Goal: Information Seeking & Learning: Understand process/instructions

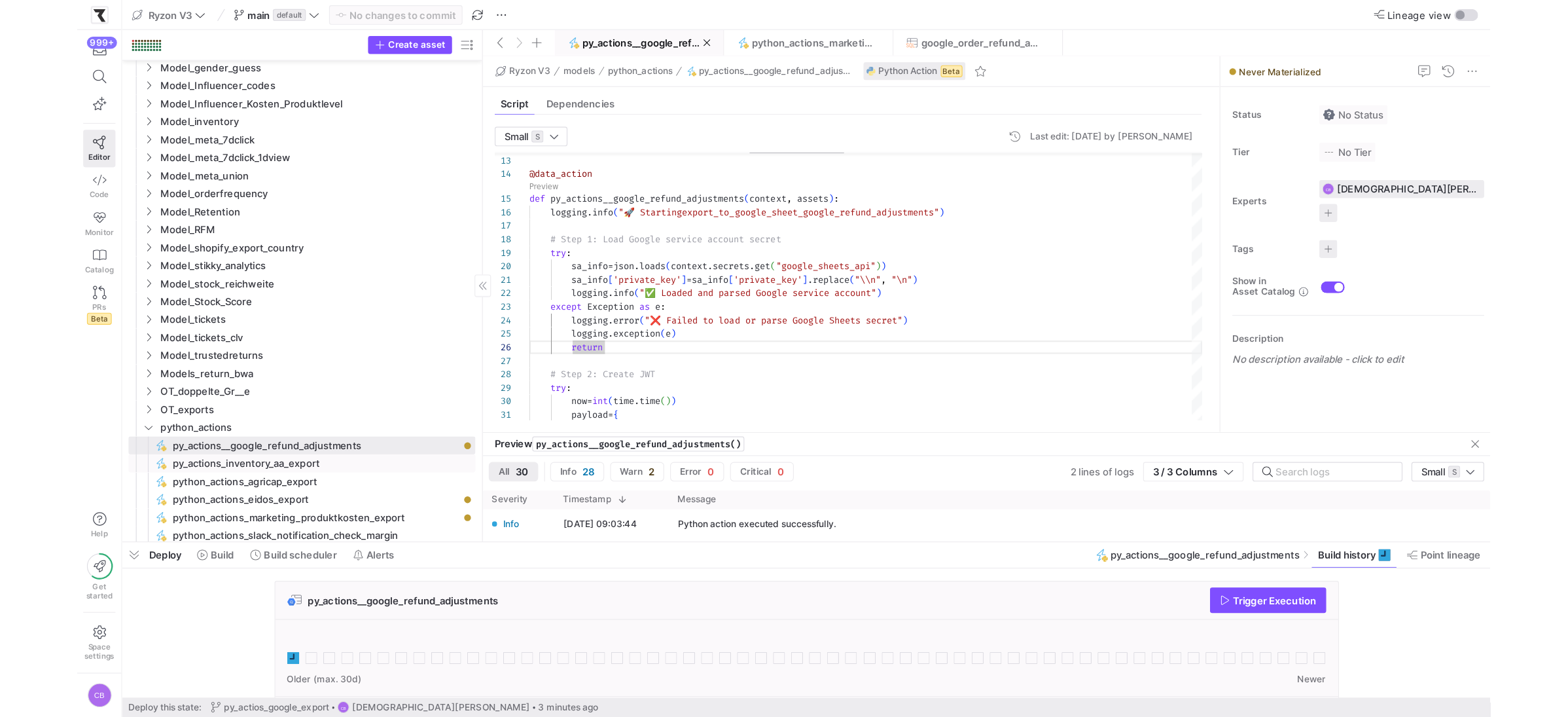
scroll to position [59, 66]
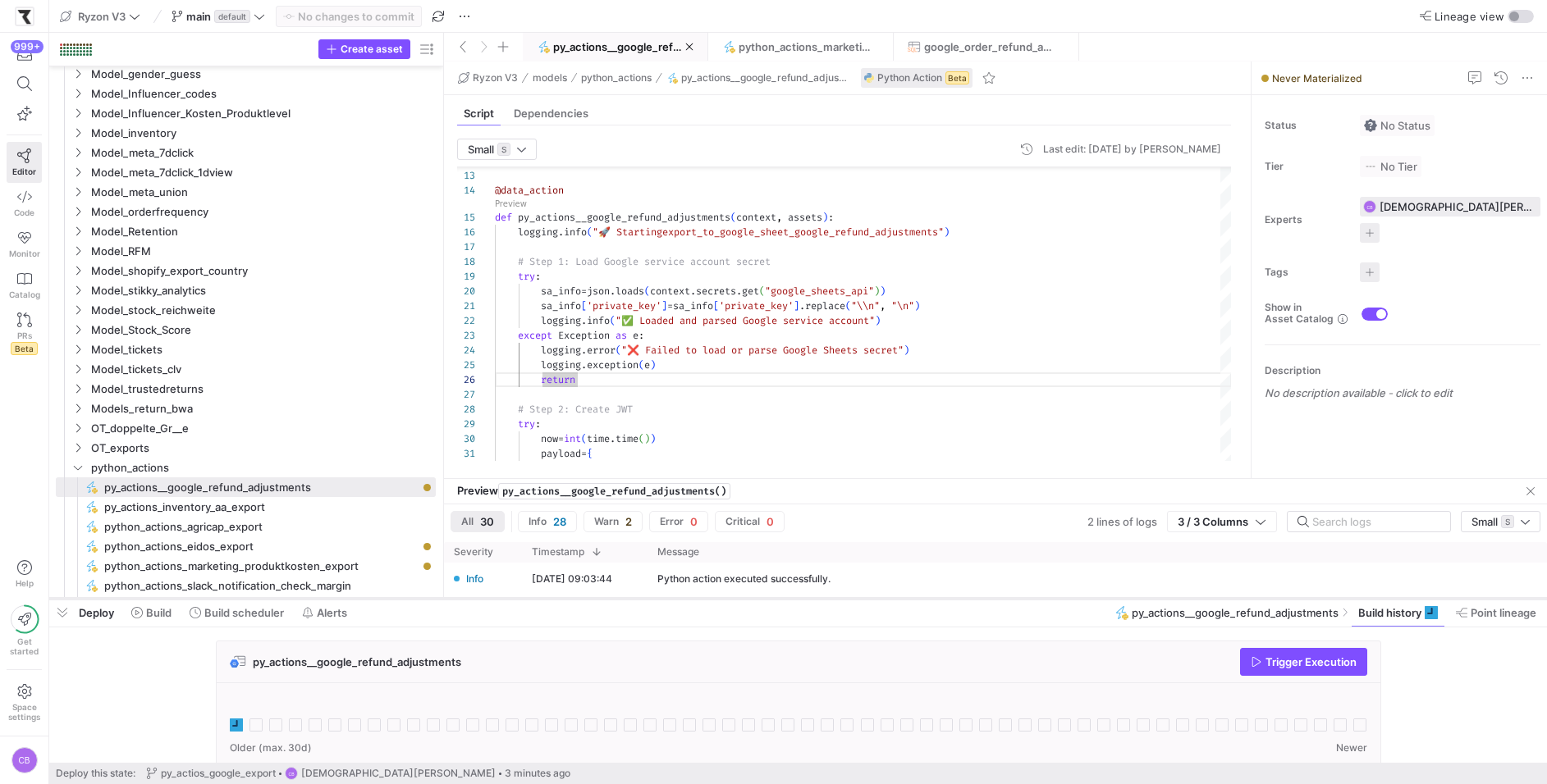
click at [500, 598] on div at bounding box center [798, 599] width 1498 height 7
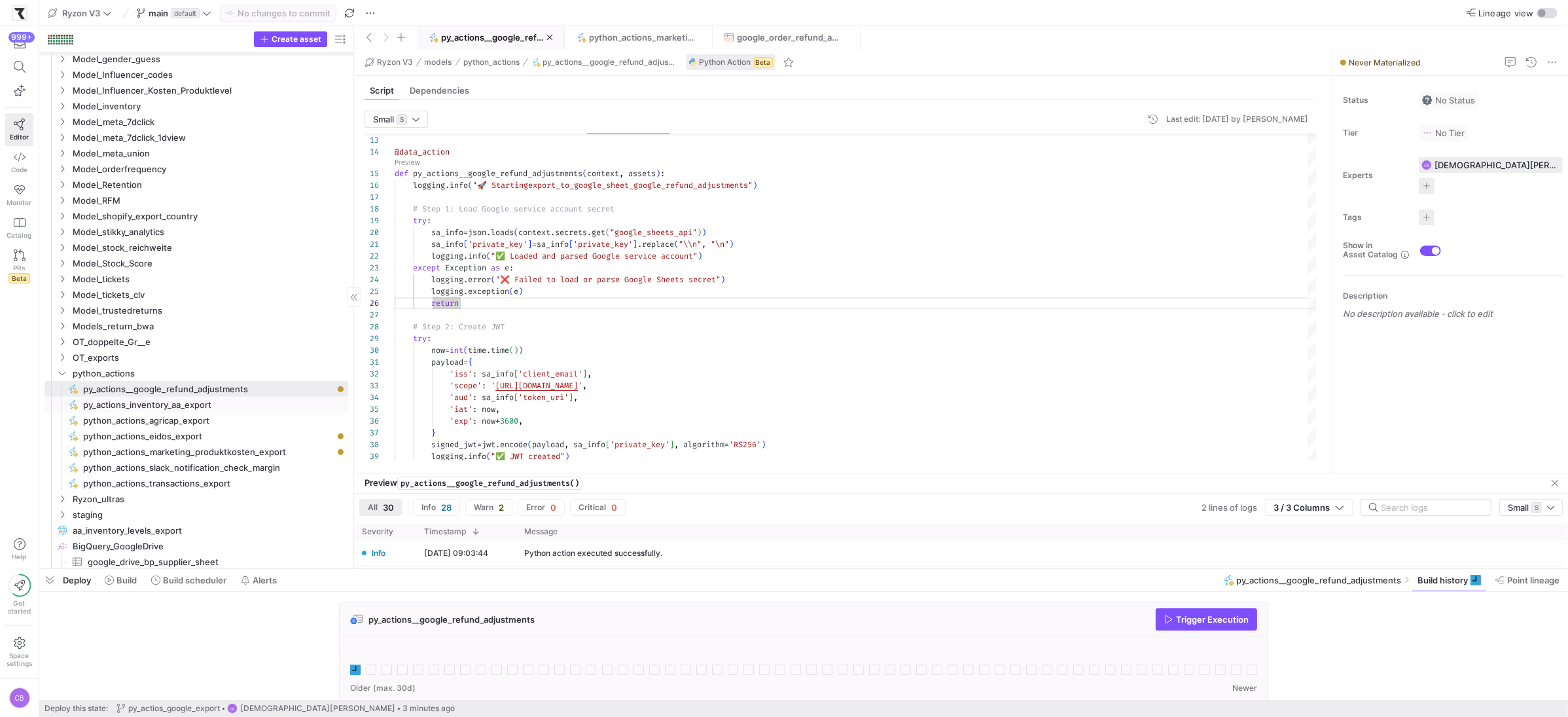
scroll to position [530, 0]
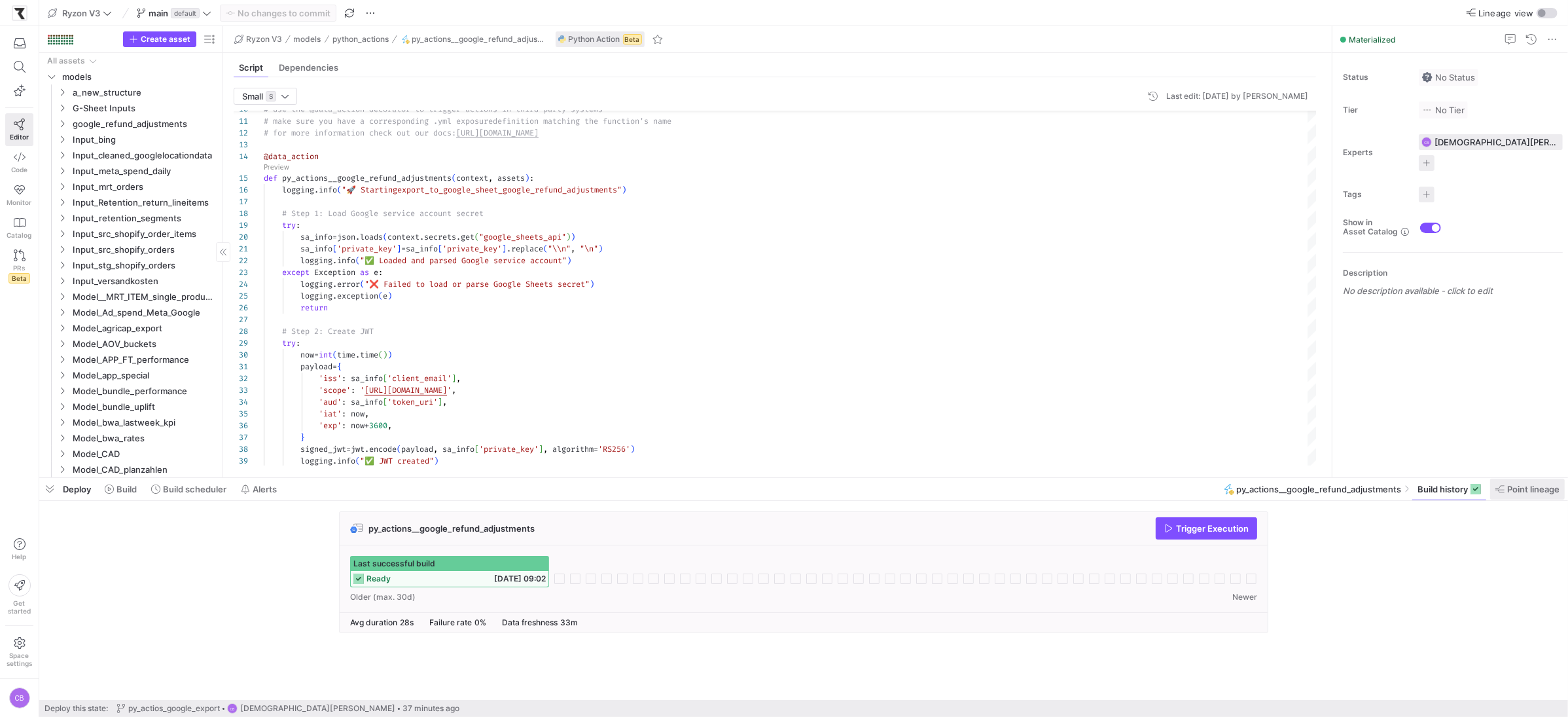
click at [1536, 494] on span at bounding box center [1527, 489] width 75 height 21
click at [1536, 493] on span "Point lineage" at bounding box center [1533, 489] width 52 height 10
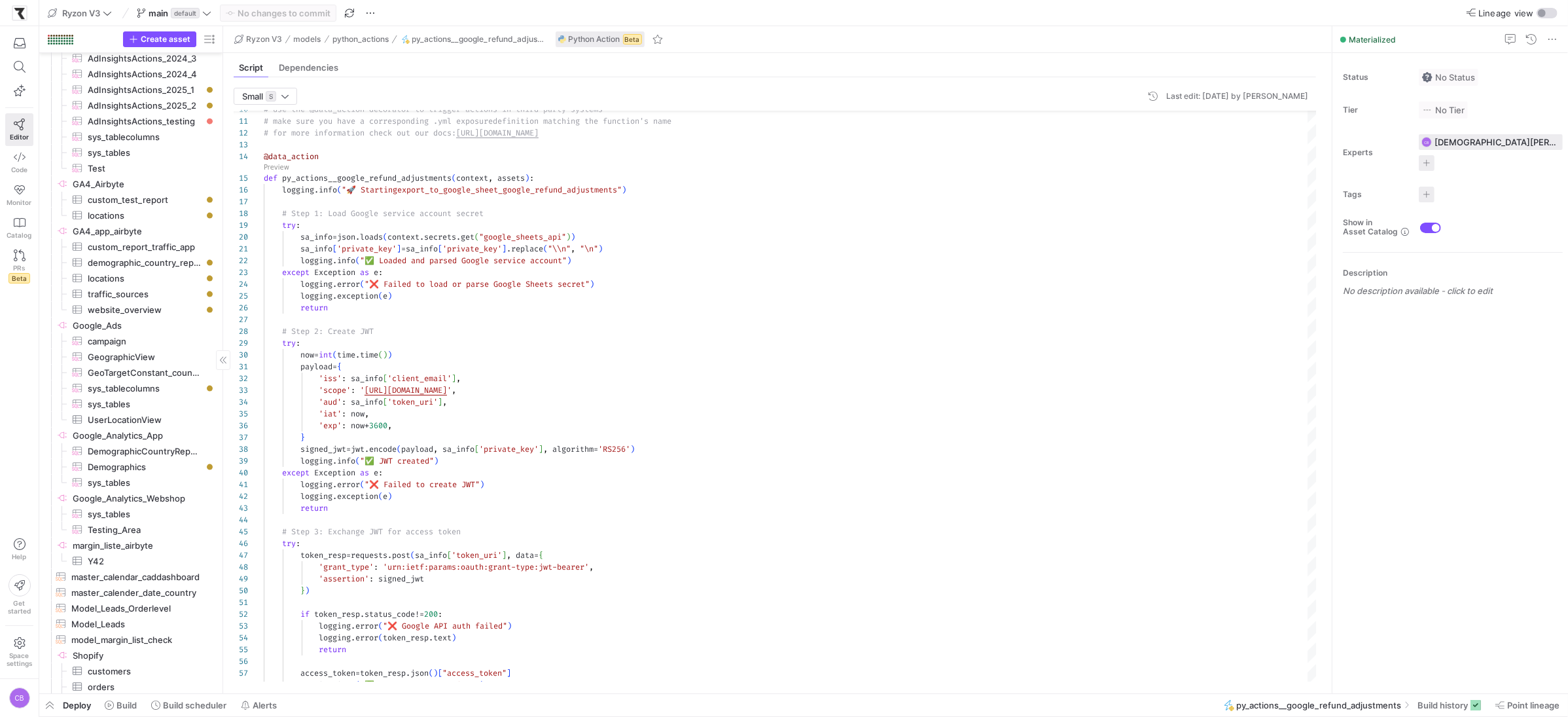
scroll to position [2533, 0]
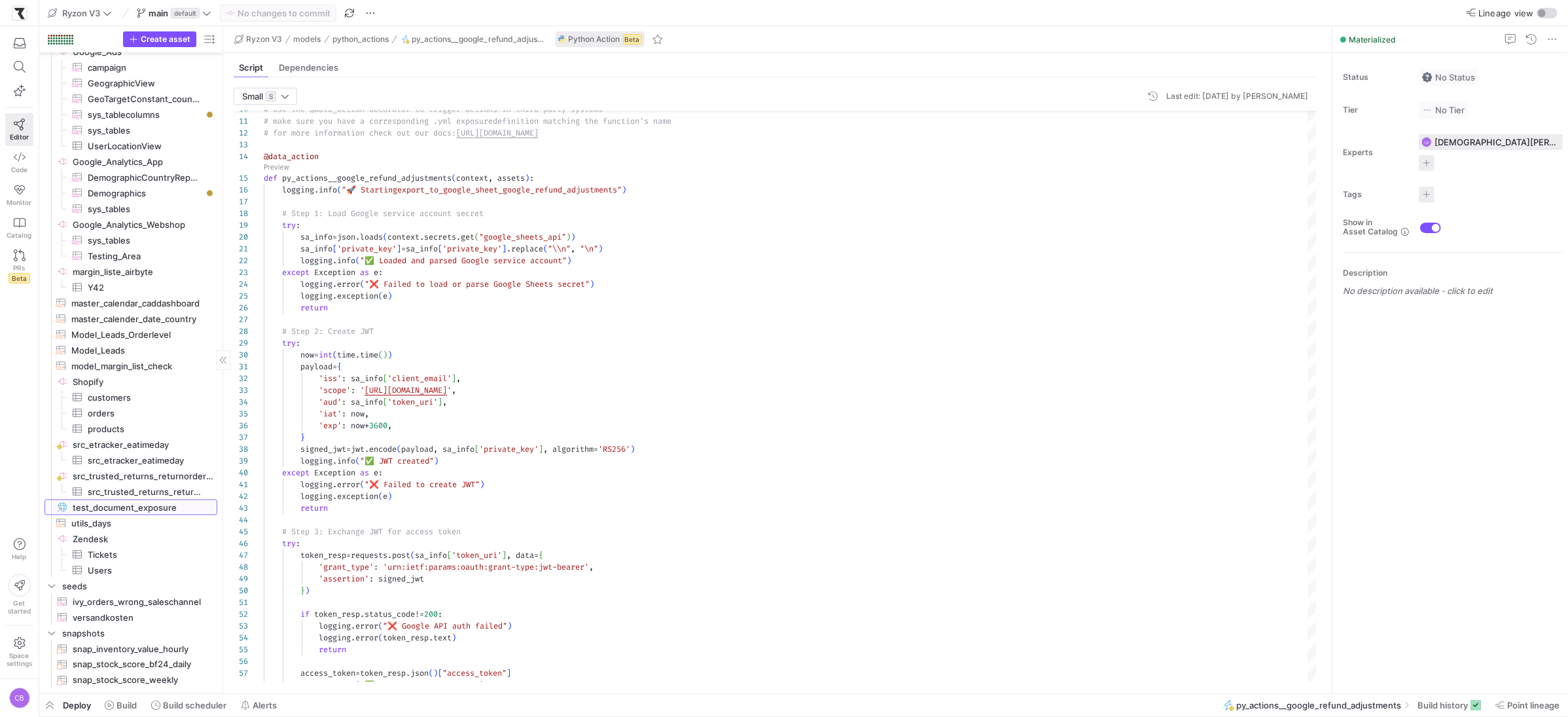
click at [175, 510] on span "test_document_exposure​​​​​" at bounding box center [137, 508] width 129 height 15
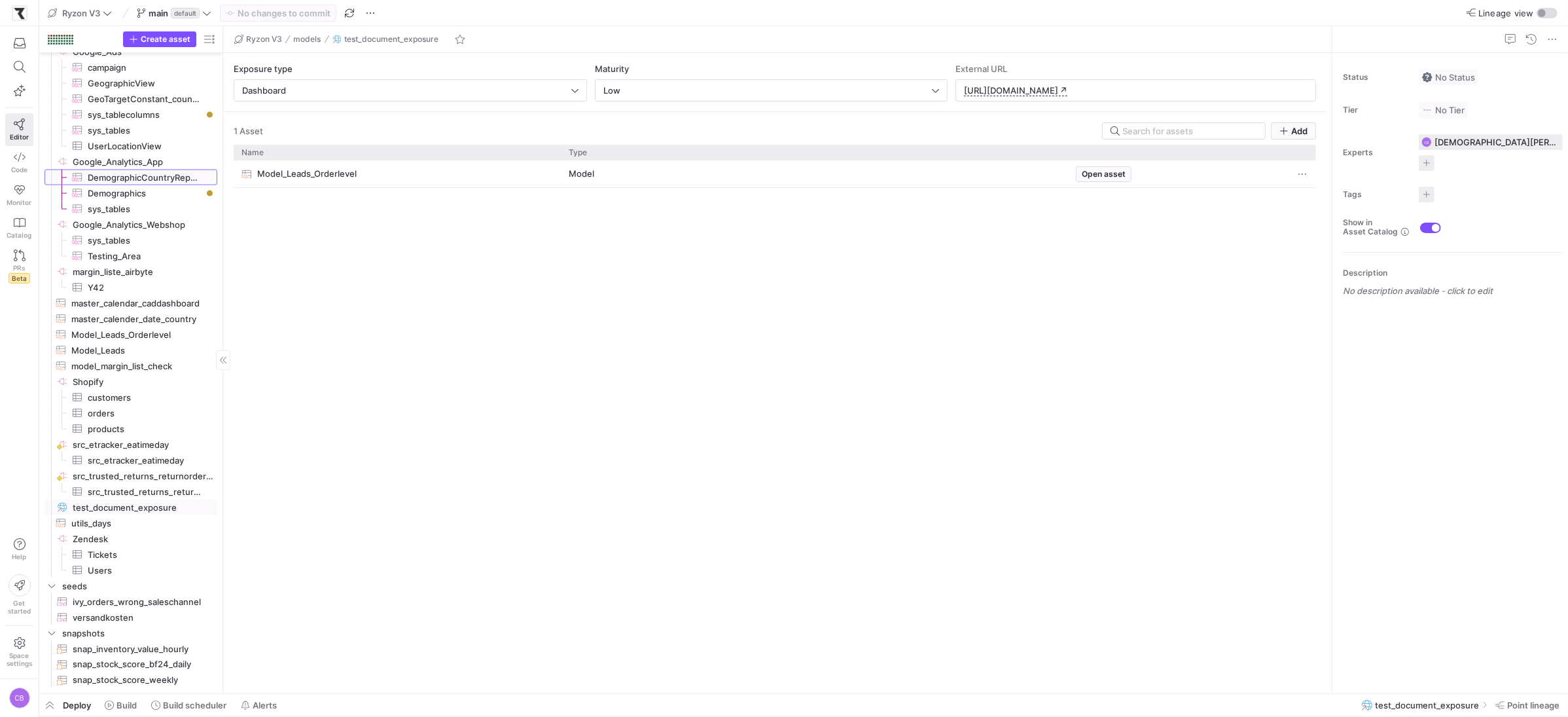
click at [159, 183] on span "DemographicCountryReport​​​​​​​​​" at bounding box center [144, 178] width 115 height 15
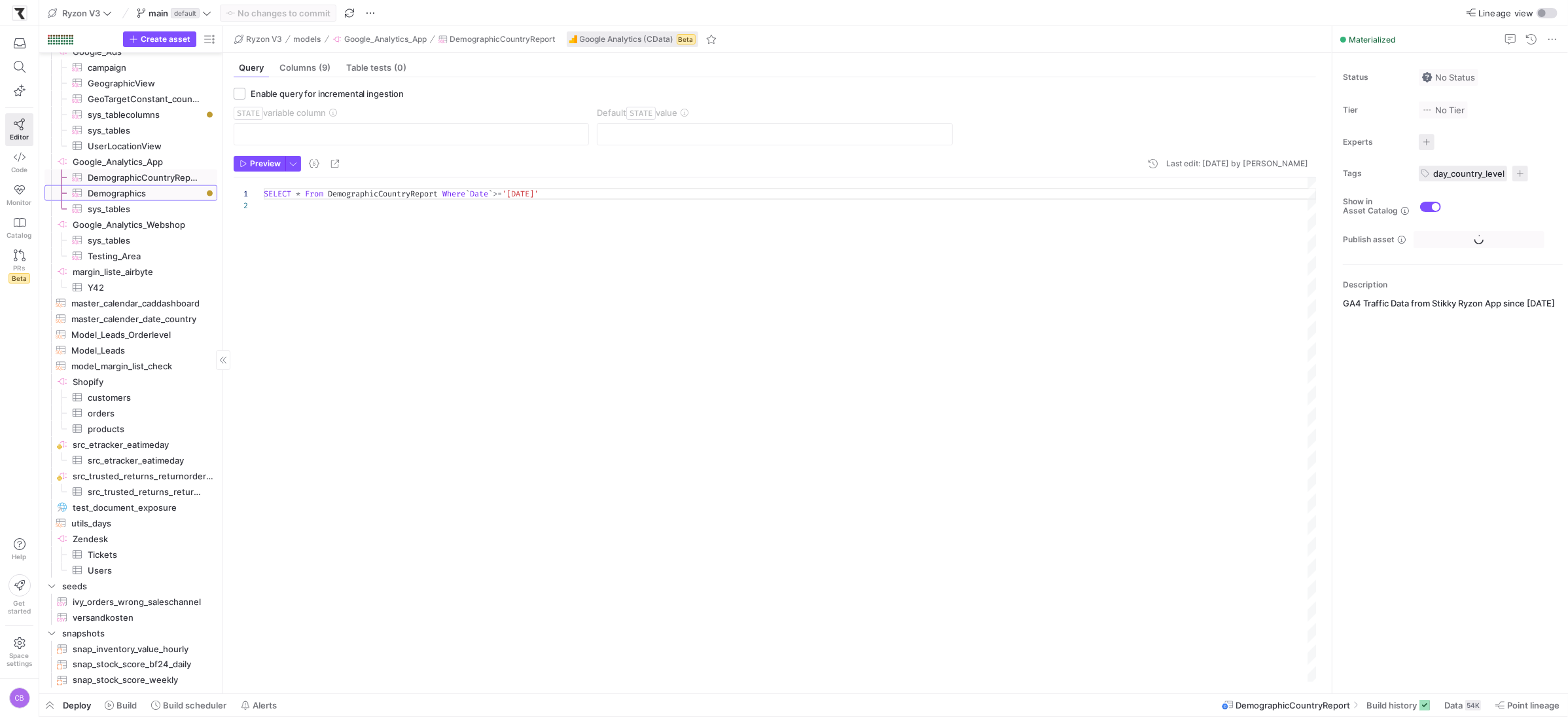
click at [159, 192] on span "Demographics​​​​​​​​​" at bounding box center [144, 193] width 115 height 15
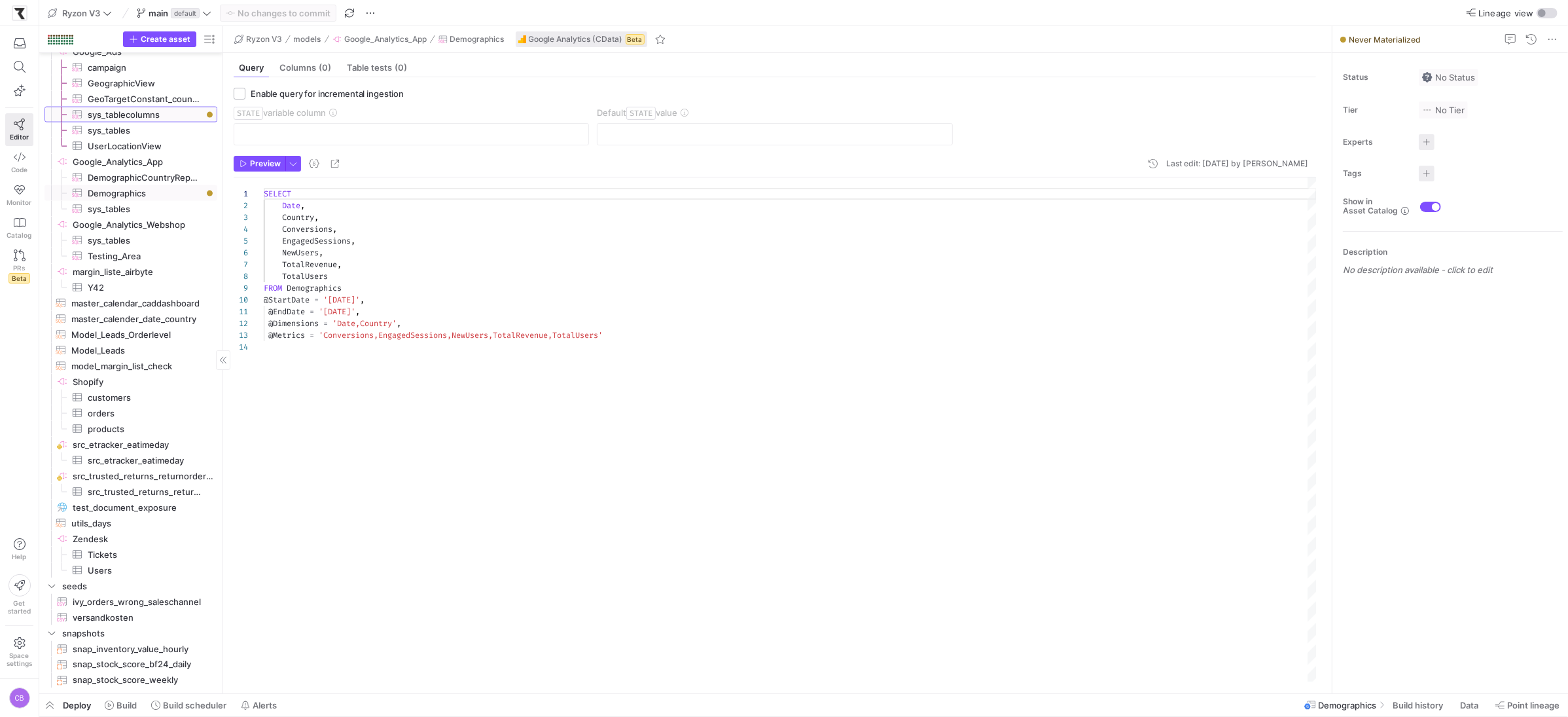
click at [178, 112] on span "sys_tablecolumns​​​​​​​​​" at bounding box center [144, 115] width 115 height 15
type textarea "SELECT * FROM sys_tablecolumns WHERE TableName = 'GeographicView'"
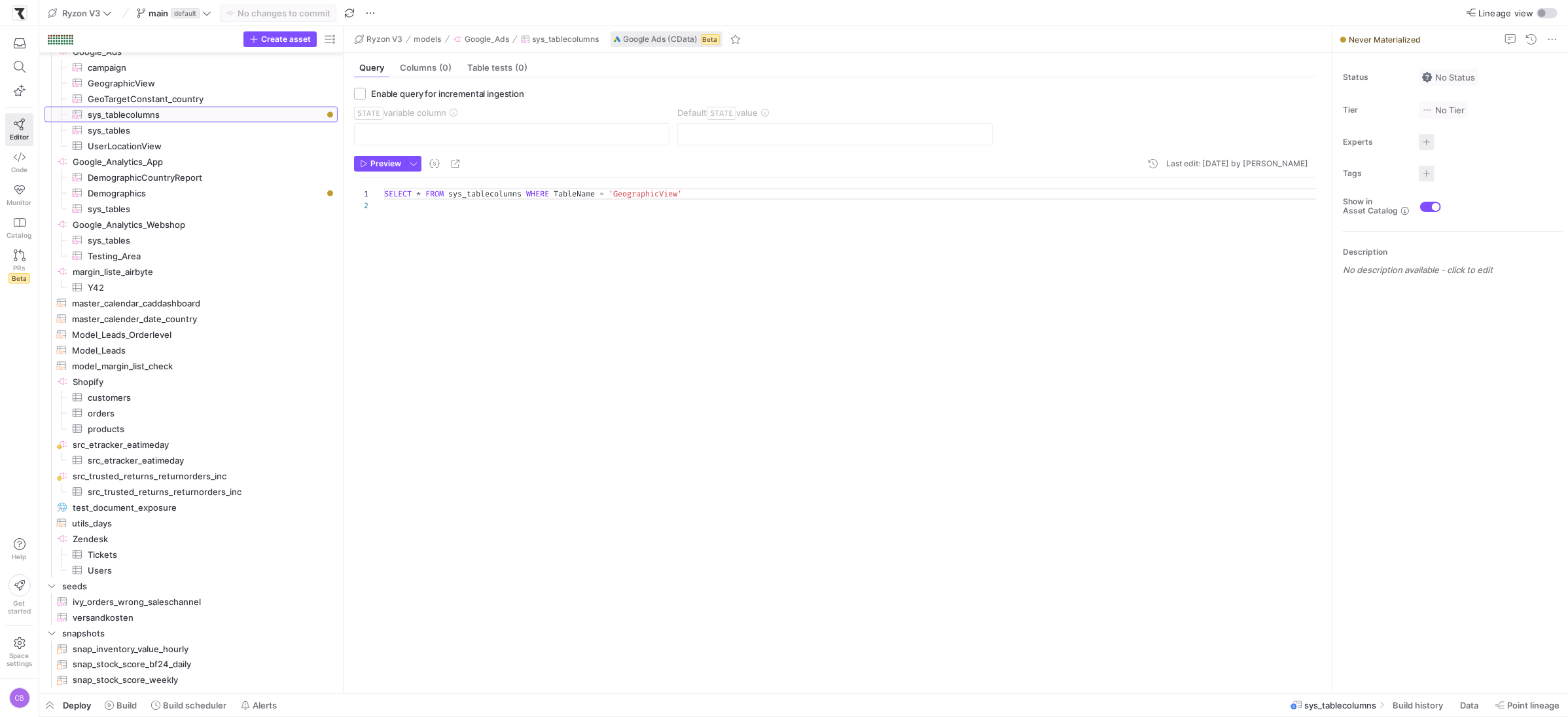
drag, startPoint x: 222, startPoint y: 269, endPoint x: 360, endPoint y: 274, distance: 138.1
click at [360, 274] on as-split "Create asset Drag here to set row groups Drag here to set column labels Group 1…" at bounding box center [804, 360] width 1529 height 667
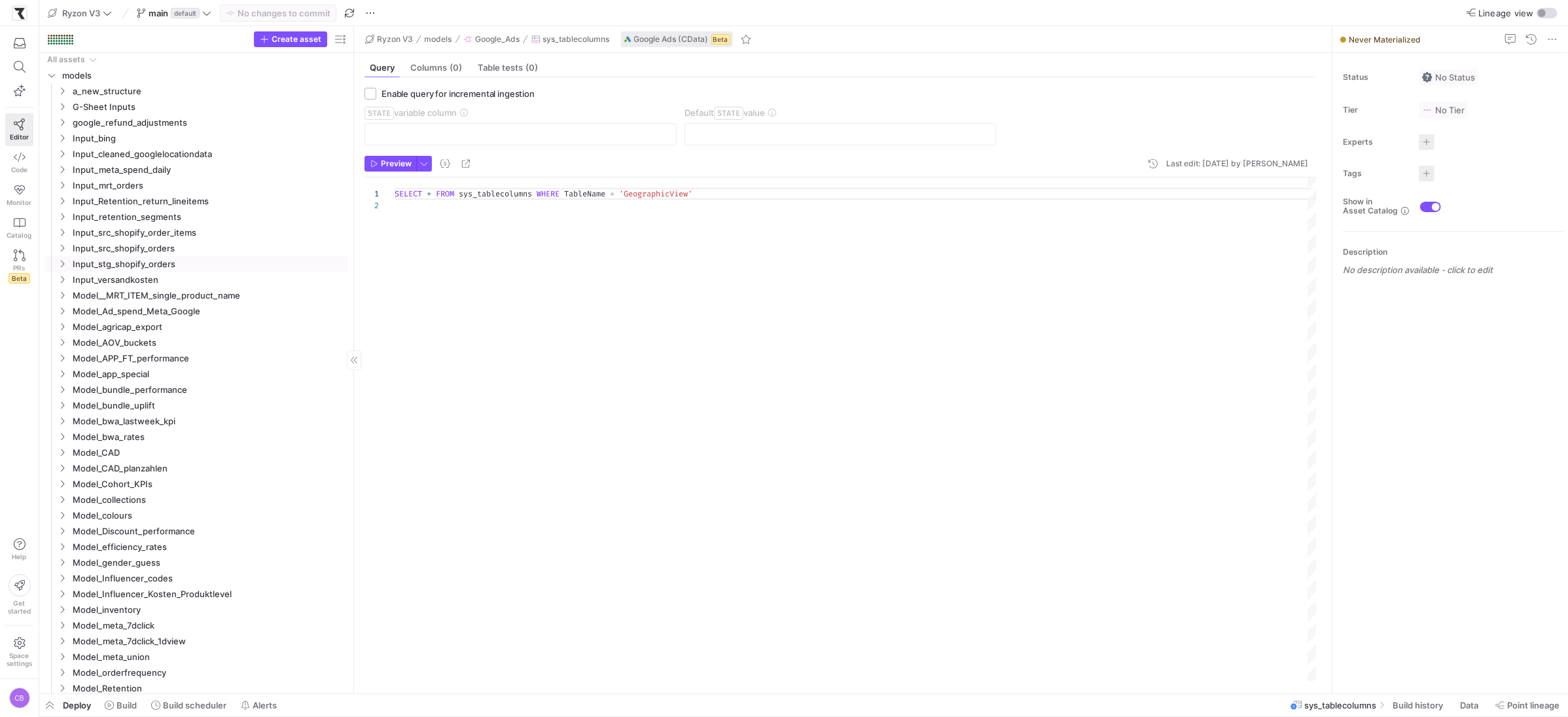
scroll to position [0, 0]
click at [66, 125] on icon "Press SPACE to select this row." at bounding box center [62, 124] width 9 height 8
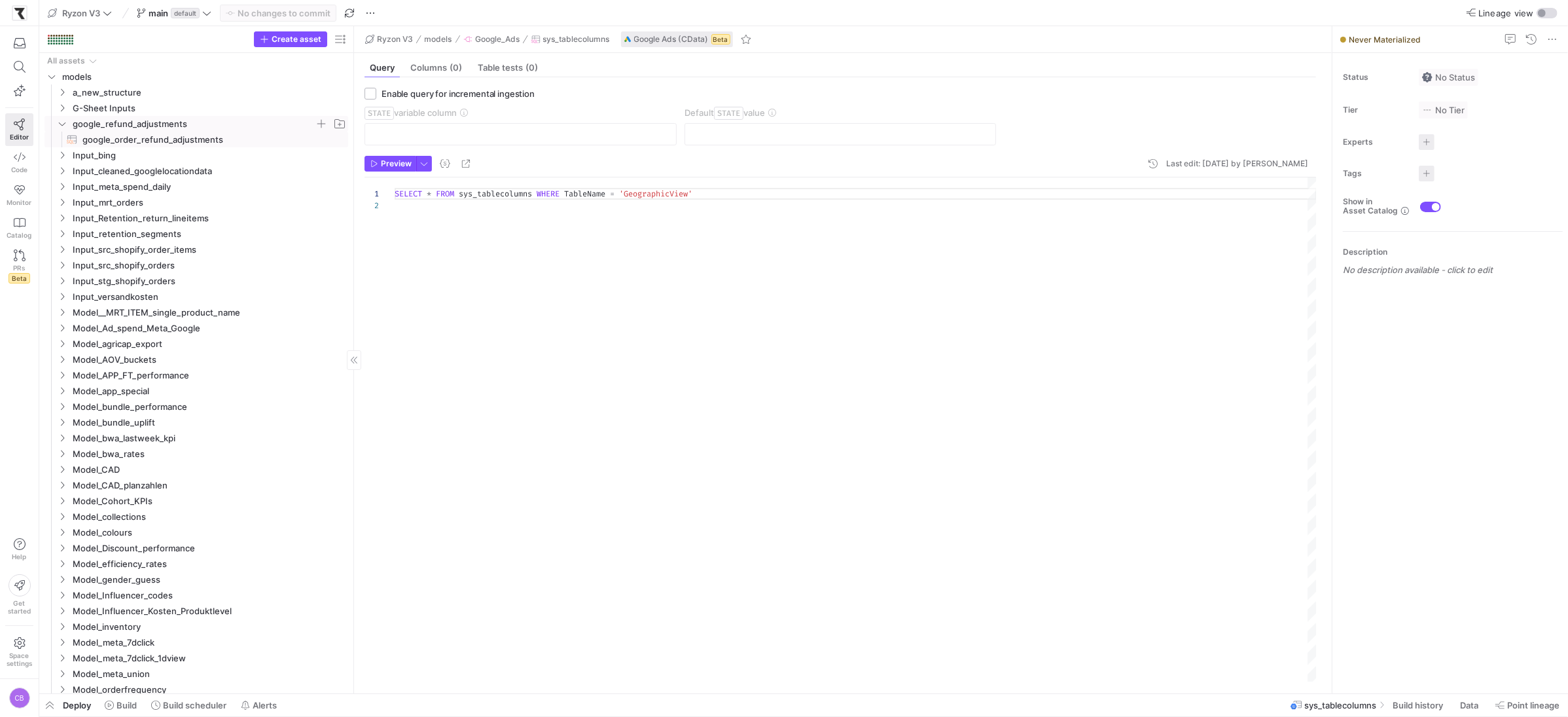
click at [89, 136] on span "google_order_refund_adjustments​​​​​​​​​​" at bounding box center [207, 140] width 250 height 15
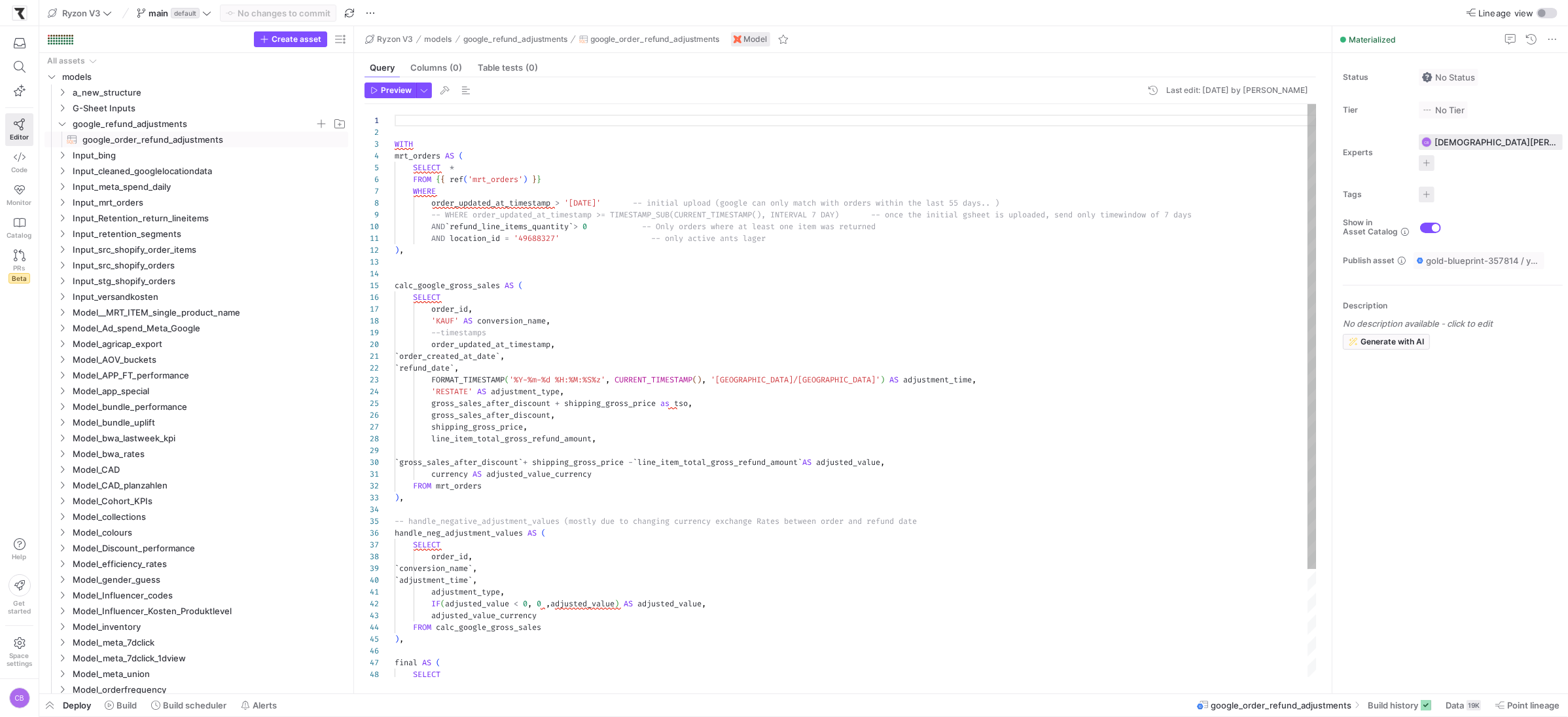
click at [669, 202] on div "AND location_id = '49688327' -- only active ants lager ) , calc_google_gross_sa…" at bounding box center [855, 457] width 922 height 705
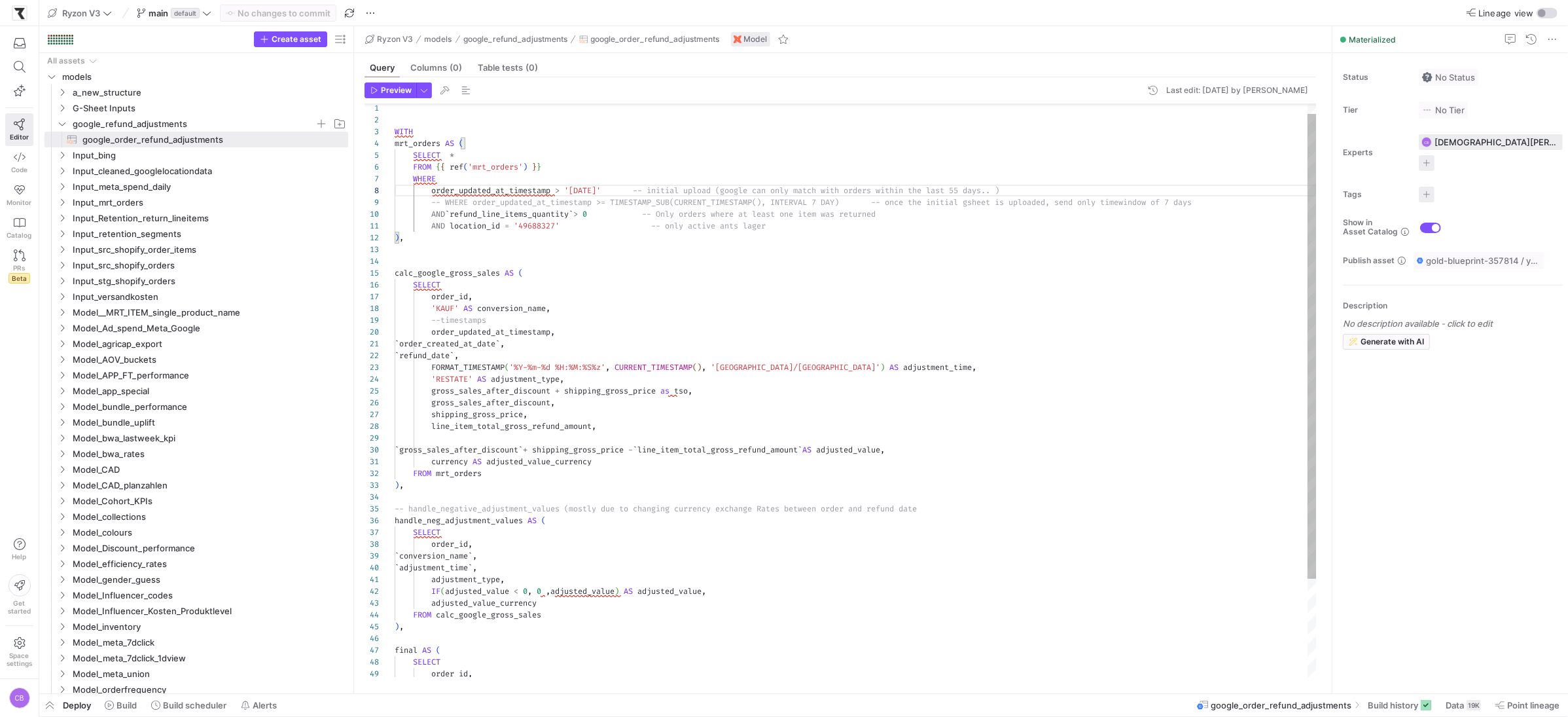
click at [390, 110] on div "1" at bounding box center [379, 108] width 30 height 12
click at [400, 109] on div "AND location_id = '49688327' -- only active ants lager ) , calc_google_gross_sa…" at bounding box center [855, 444] width 922 height 705
drag, startPoint x: 531, startPoint y: 106, endPoint x: 445, endPoint y: 106, distance: 86.0
click at [446, 106] on div at bounding box center [840, 106] width 952 height 4
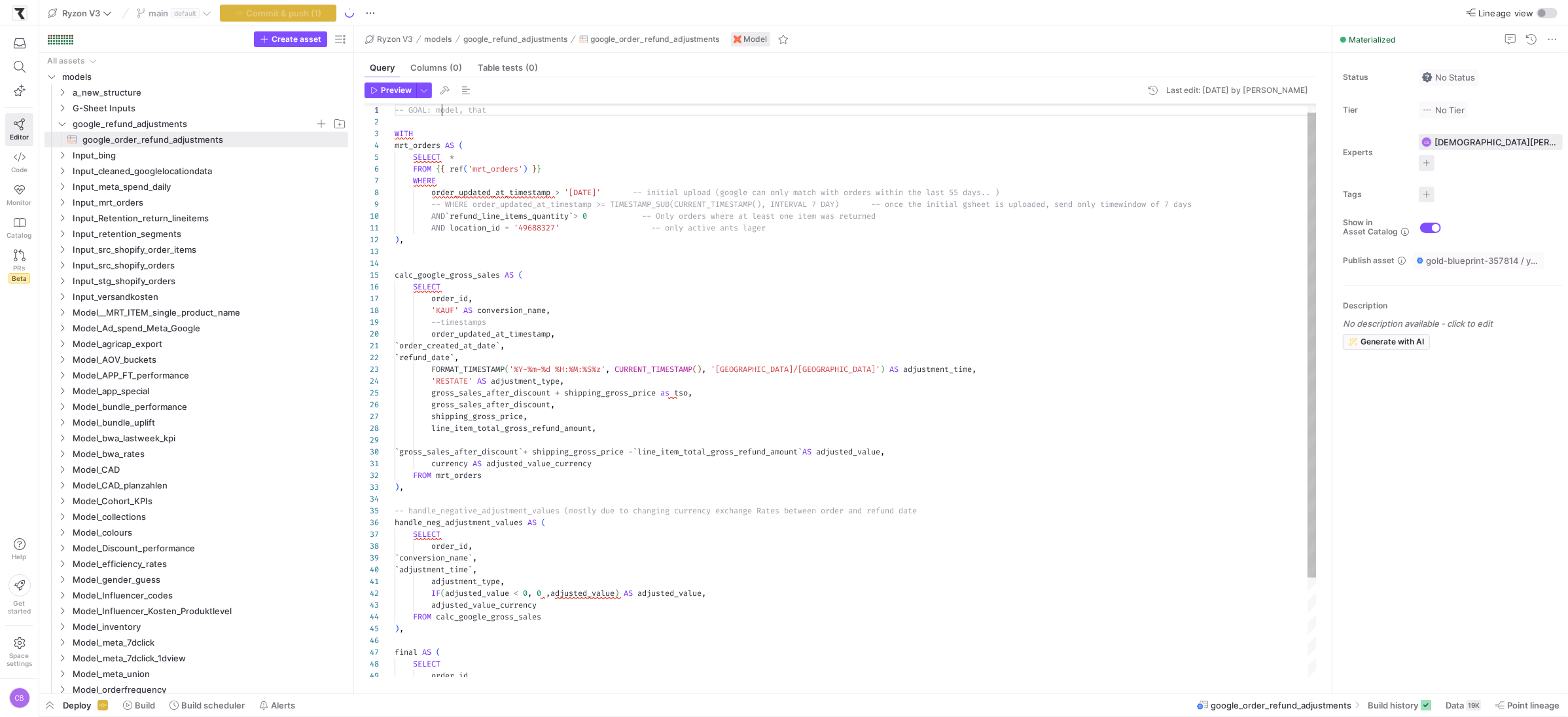
click at [443, 110] on div "AND location_id = '49688327' -- only active ants lager ) , calc_google_gross_sa…" at bounding box center [855, 446] width 922 height 705
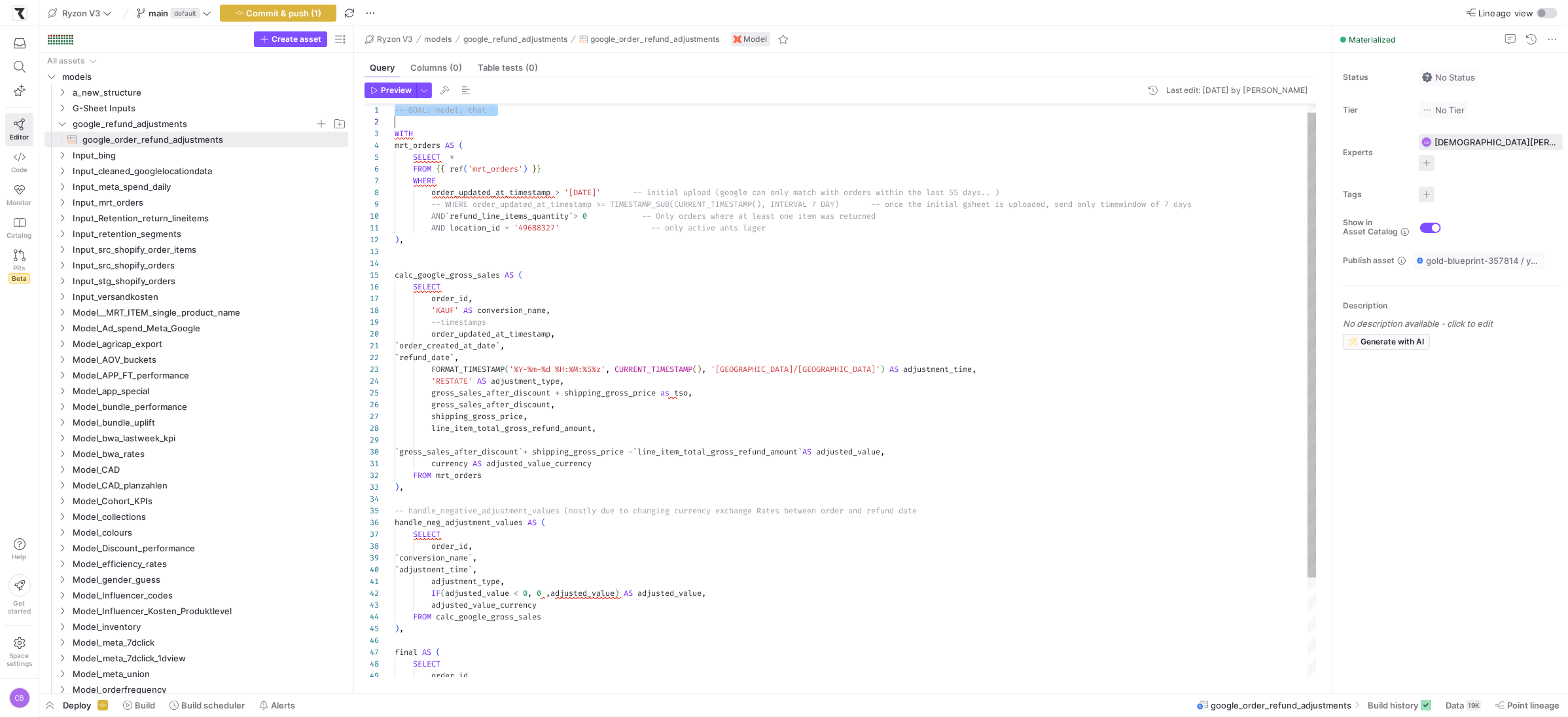
click at [443, 110] on div "AND location_id = '49688327' -- only active ants lager ) , calc_google_gross_sa…" at bounding box center [855, 446] width 922 height 705
click at [528, 124] on div "AND location_id = '49688327' -- only active ants lager ) , calc_google_gross_sa…" at bounding box center [855, 446] width 922 height 705
drag, startPoint x: 524, startPoint y: 112, endPoint x: 436, endPoint y: 112, distance: 88.0
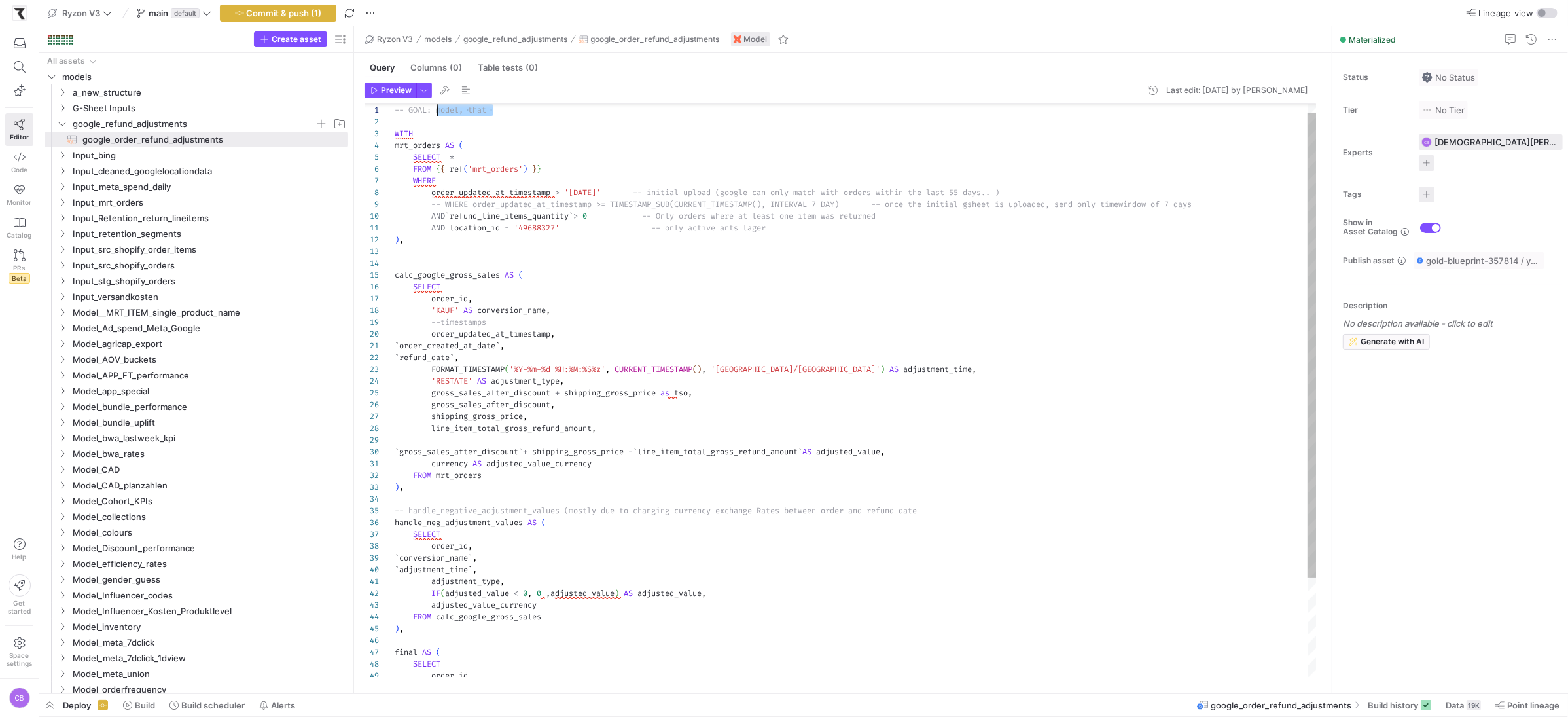
click at [436, 112] on div "AND location_id = '49688327' -- only active ants lager ) , calc_google_gross_sa…" at bounding box center [855, 446] width 922 height 705
drag, startPoint x: 786, startPoint y: 106, endPoint x: 768, endPoint y: 109, distance: 18.2
click at [768, 109] on div "11 12 13 14 15 16 17 18 19 20 21 22 23 24 25 26 27 28 29 30 31 32 33 34 35 36 3…" at bounding box center [840, 390] width 952 height 573
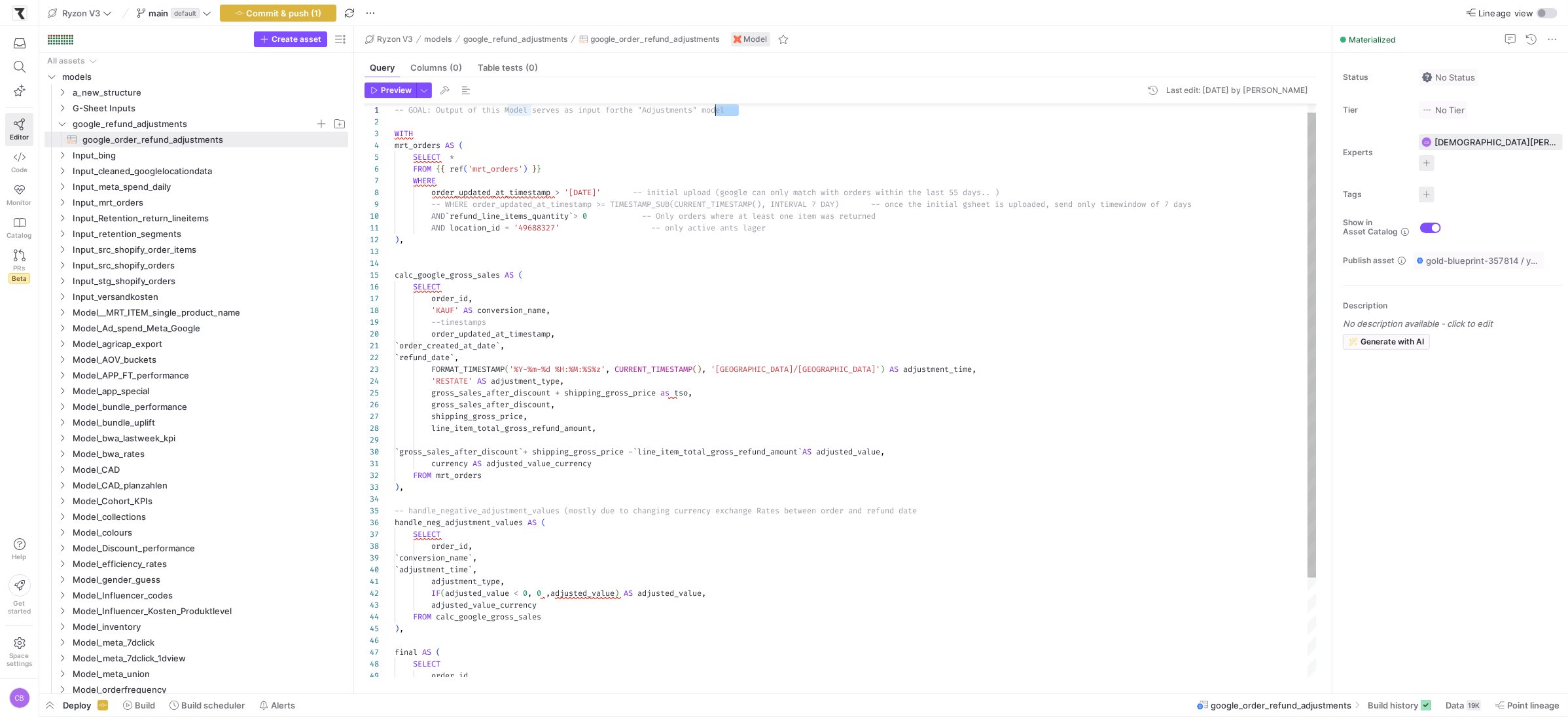
drag, startPoint x: 757, startPoint y: 111, endPoint x: 714, endPoint y: 112, distance: 43.0
click at [714, 112] on div "AND location_id = '49688327' -- only active ants lager ) , calc_google_gross_sa…" at bounding box center [855, 446] width 922 height 705
click at [805, 109] on div "AND location_id = '49688327' -- only active ants lager ) , calc_google_gross_sa…" at bounding box center [855, 446] width 922 height 705
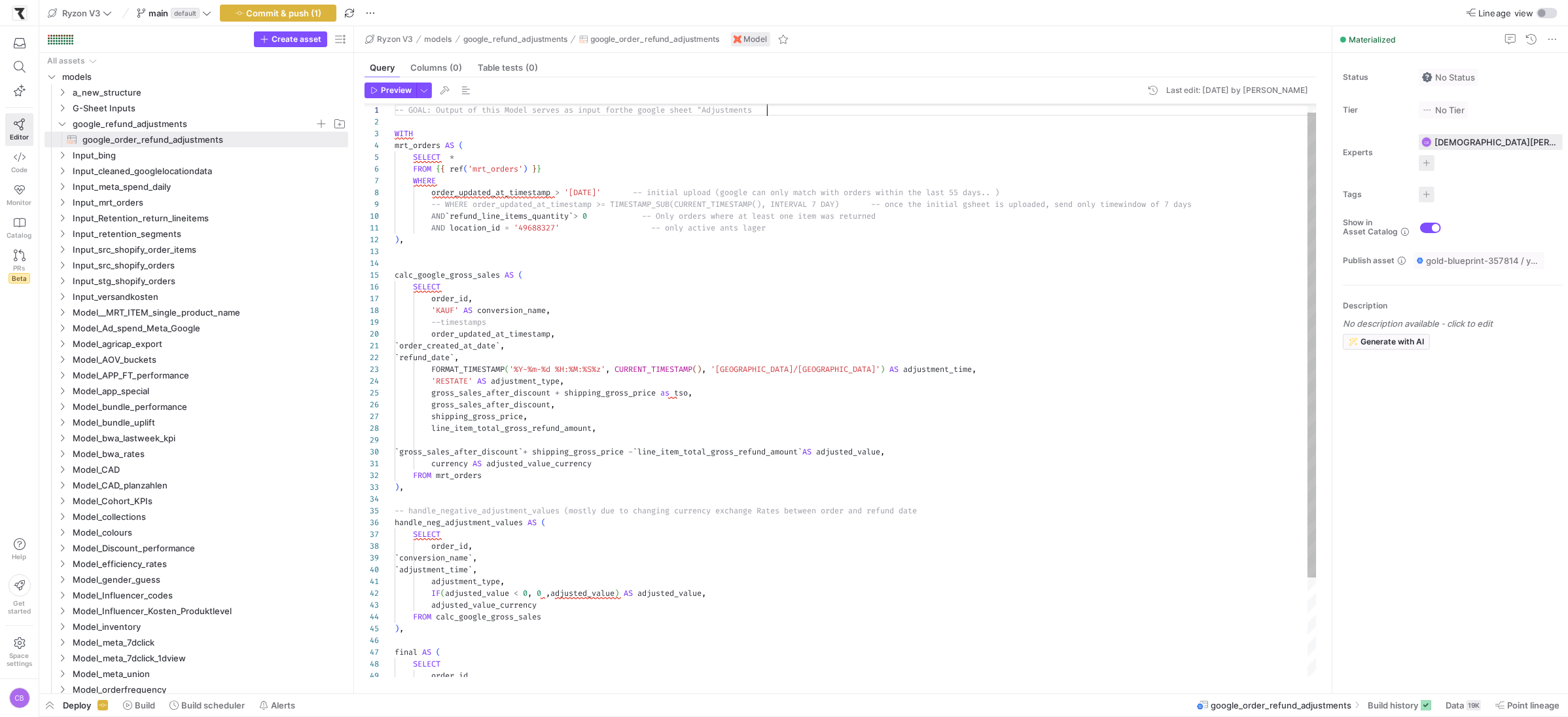
click at [782, 108] on div "AND location_id = '49688327' -- only active ants lager ) , calc_google_gross_sa…" at bounding box center [855, 446] width 922 height 705
click at [751, 112] on div "AND location_id = '49688327' -- only active ants lager ) , calc_google_gross_sa…" at bounding box center [855, 446] width 922 height 705
drag, startPoint x: 834, startPoint y: 115, endPoint x: 715, endPoint y: 115, distance: 119.0
click at [715, 115] on div "AND location_id = '49688327' -- only active ants lager ) , calc_google_gross_sa…" at bounding box center [855, 446] width 922 height 705
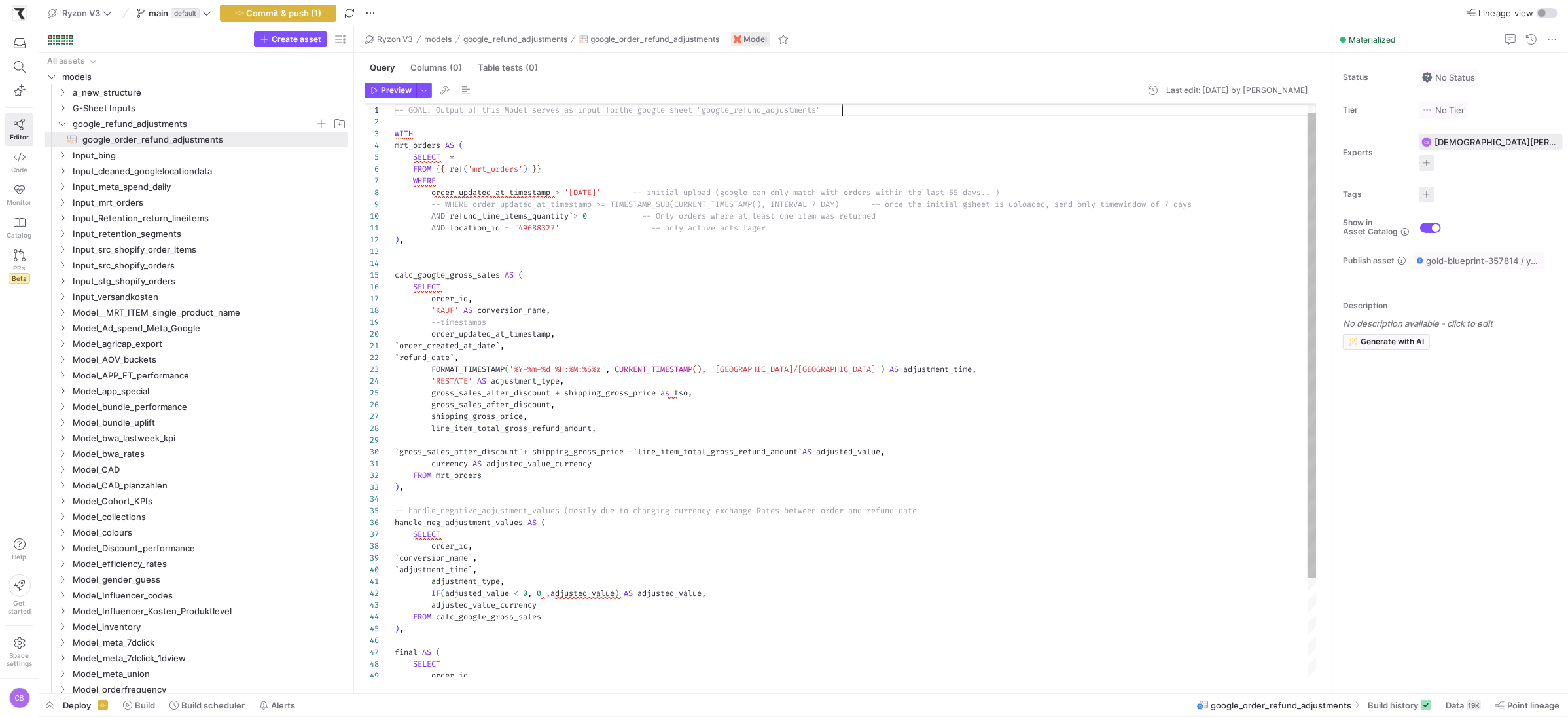
scroll to position [0, 447]
click at [853, 109] on div "AND location_id = '49688327' -- only active ants lager ) , calc_google_gross_sa…" at bounding box center [855, 446] width 922 height 705
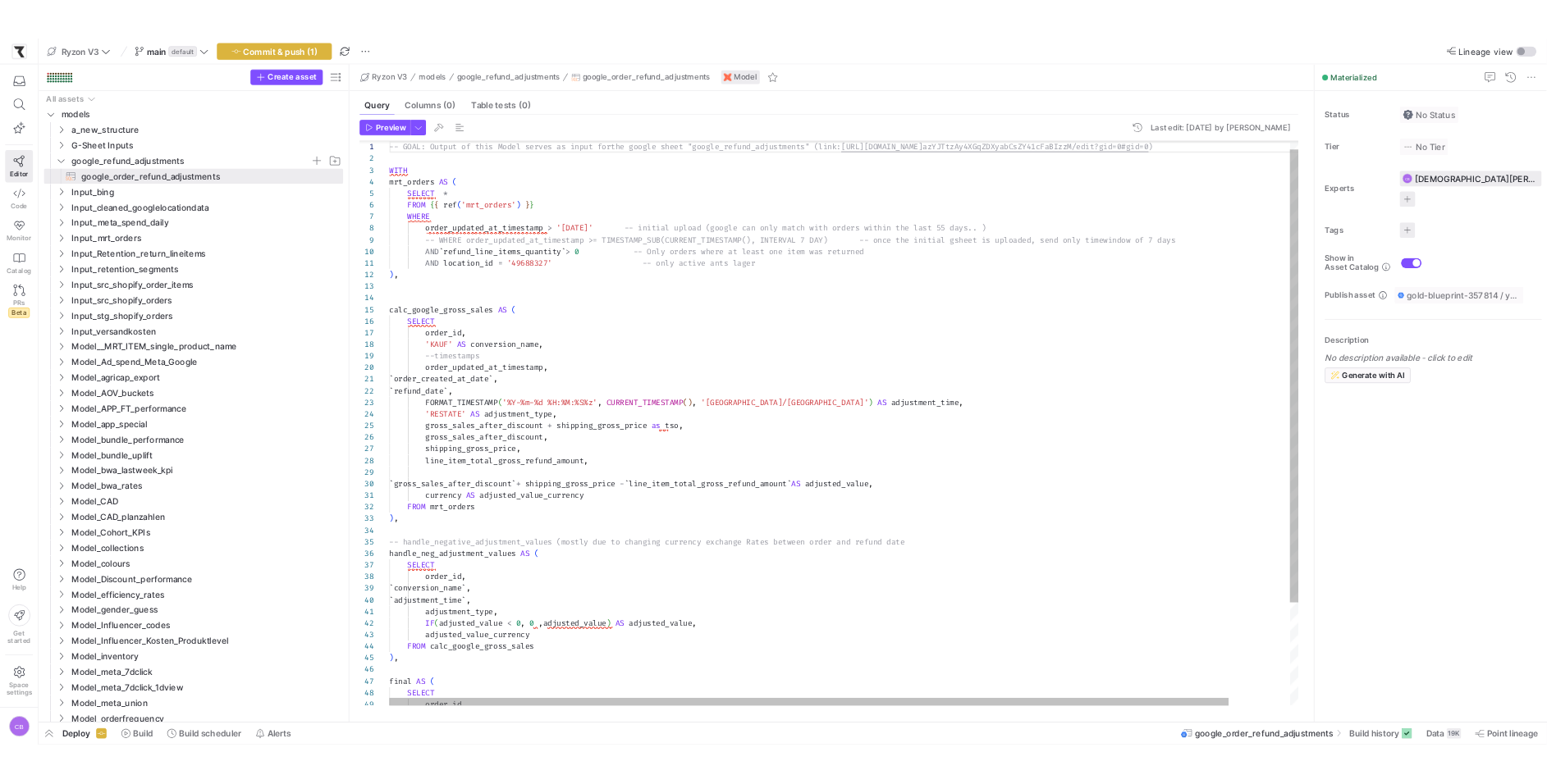
scroll to position [14, 0]
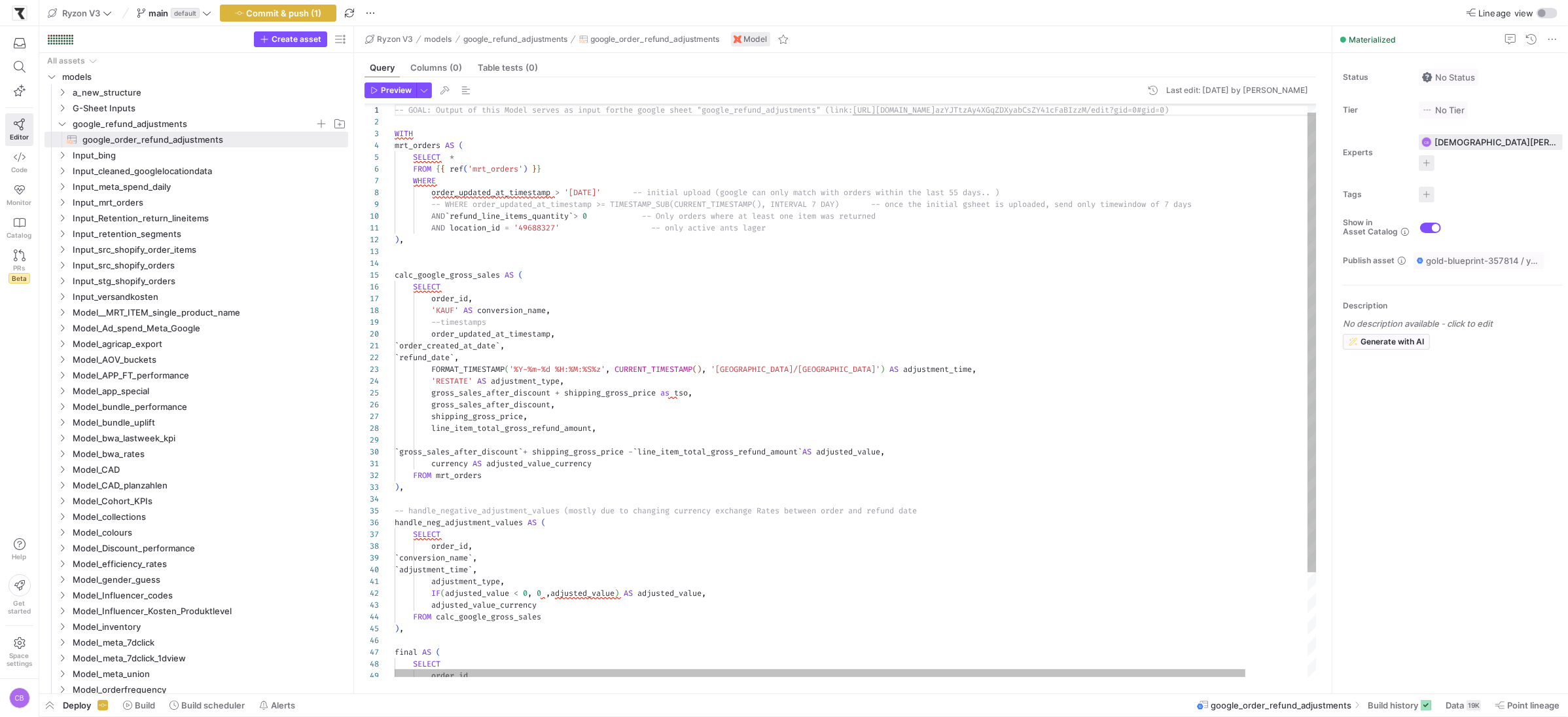
click at [601, 122] on div "AND location_id = '49688327' -- only active ants lager ) , calc_google_gross_sa…" at bounding box center [888, 450] width 989 height 714
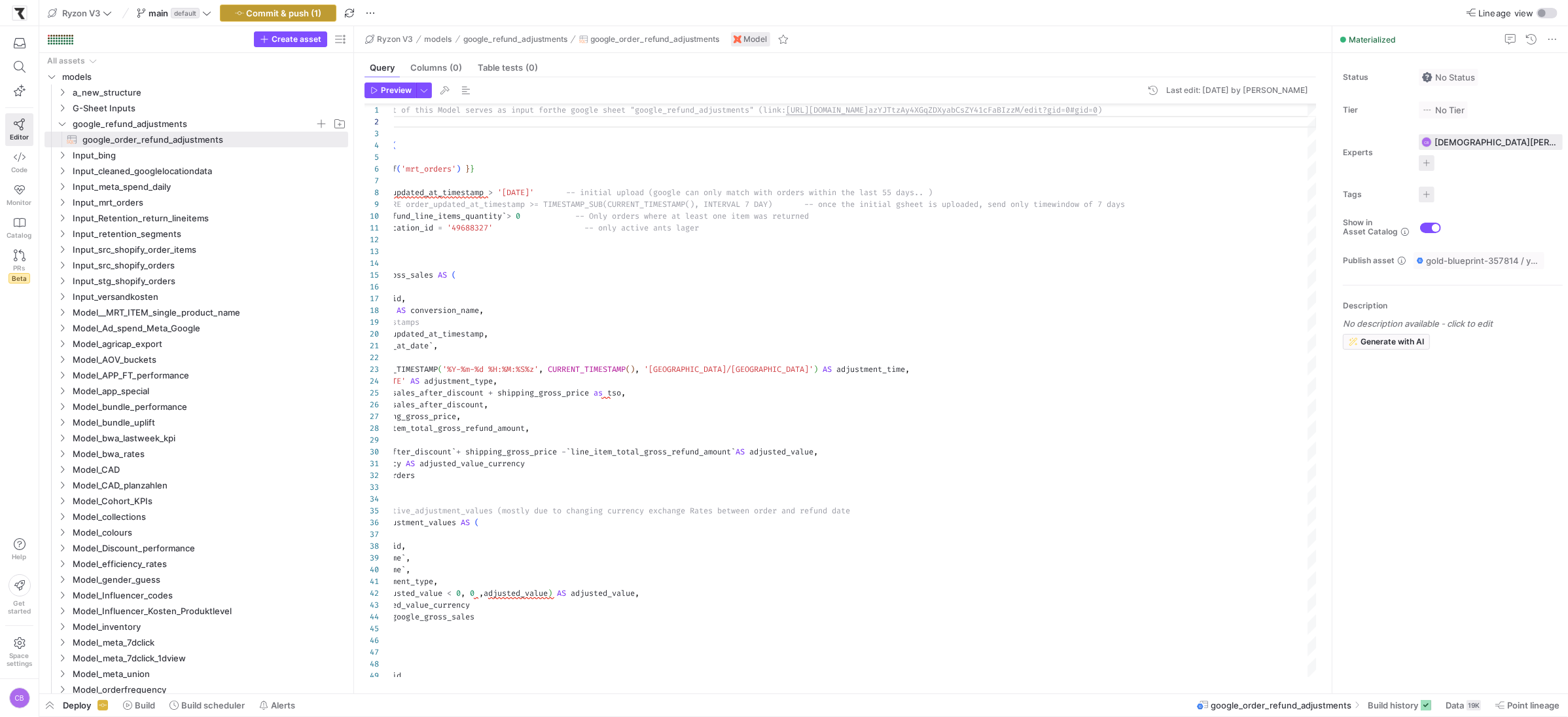
type textarea "-- GOAL: Output of this Model serves as input for the google sheet "google_refu…"
click at [243, 15] on icon "button" at bounding box center [240, 14] width 9 height 9
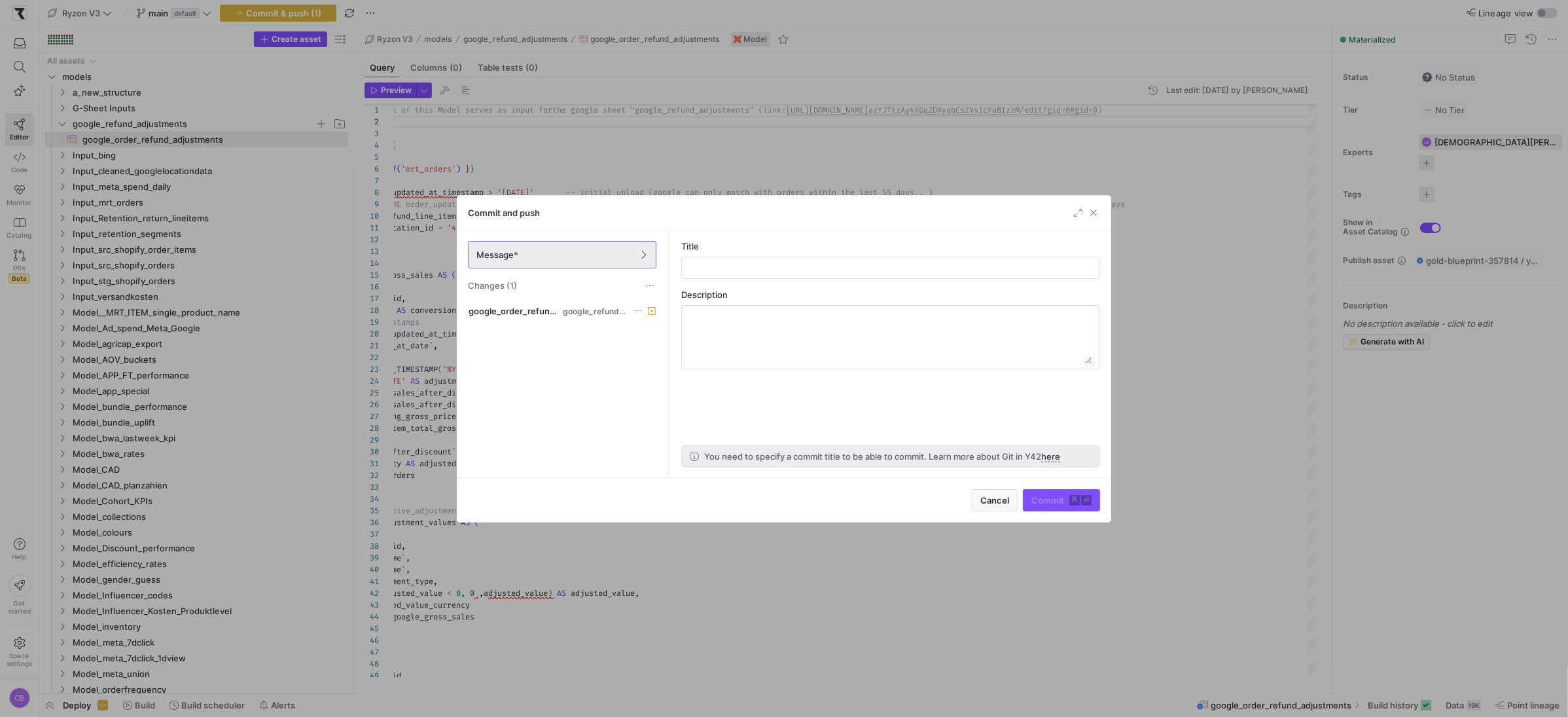
click at [861, 280] on as-split-area "Title Description You need to specify a commit title to be able to commit. Lear…" at bounding box center [890, 354] width 440 height 247
click at [862, 275] on div at bounding box center [890, 268] width 396 height 21
type input "documentation"
click at [1051, 508] on span "submit" at bounding box center [1062, 499] width 76 height 21
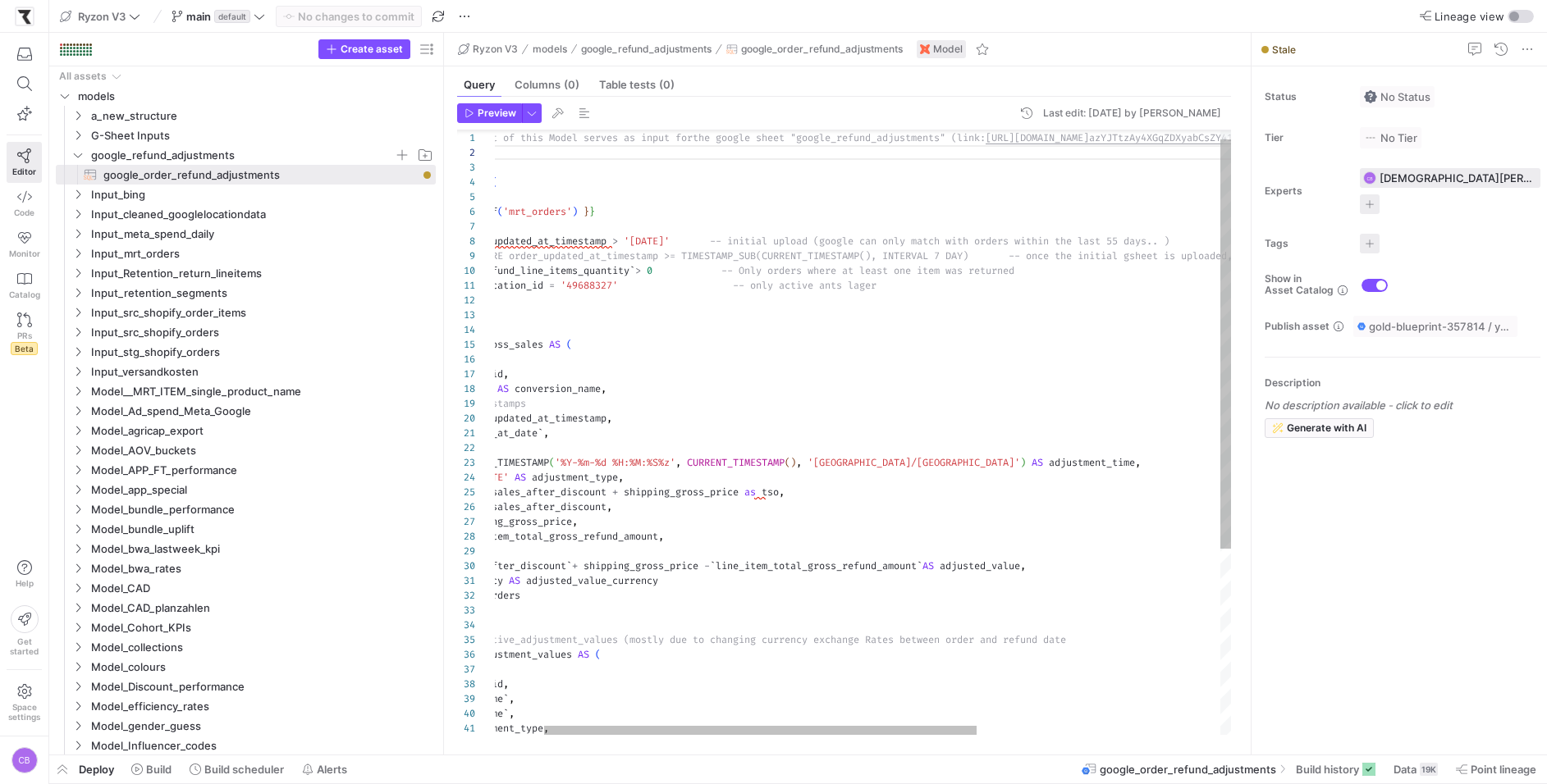
scroll to position [14, 0]
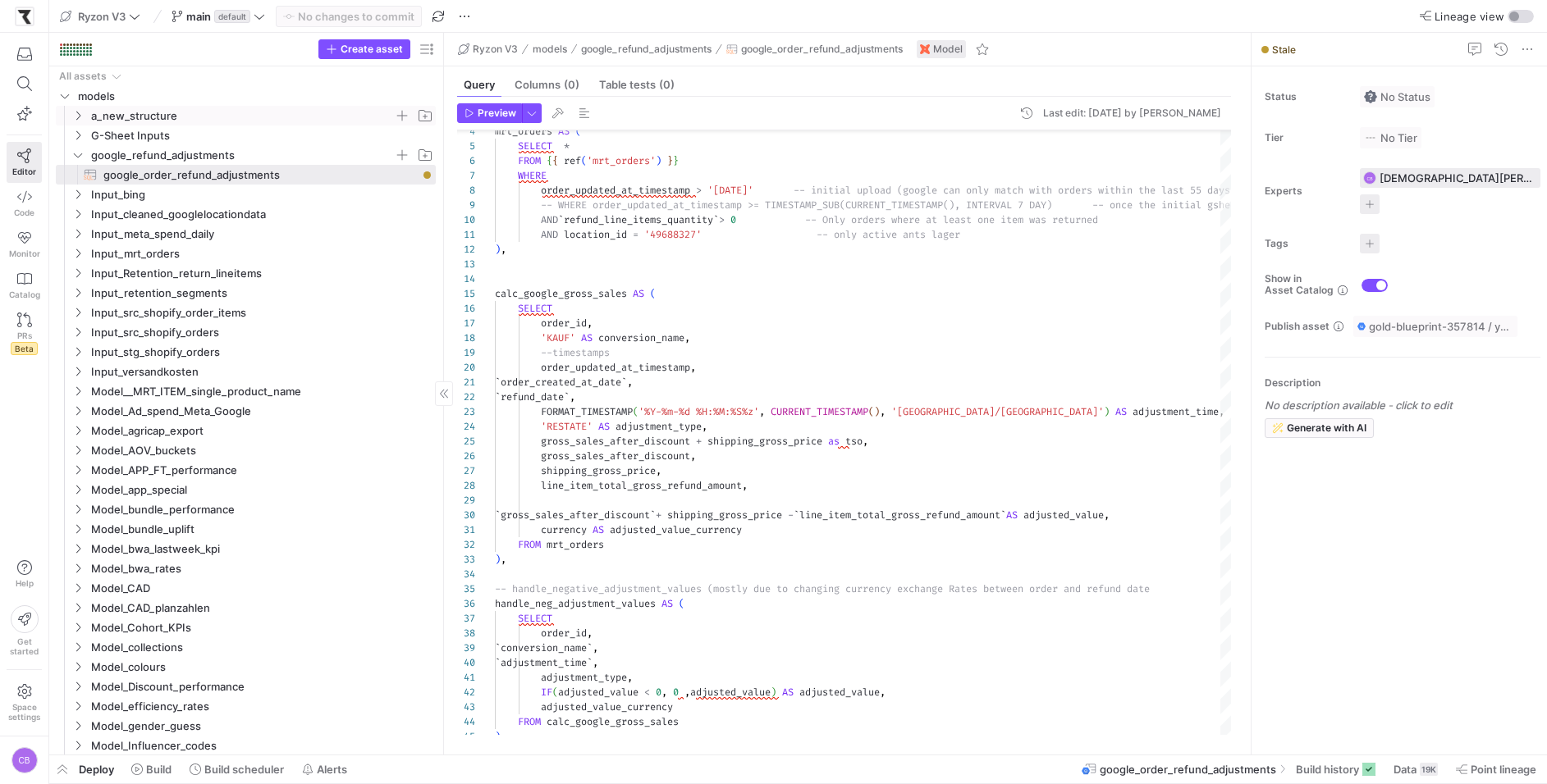
click at [72, 119] on icon "Press SPACE to select this row." at bounding box center [78, 116] width 12 height 10
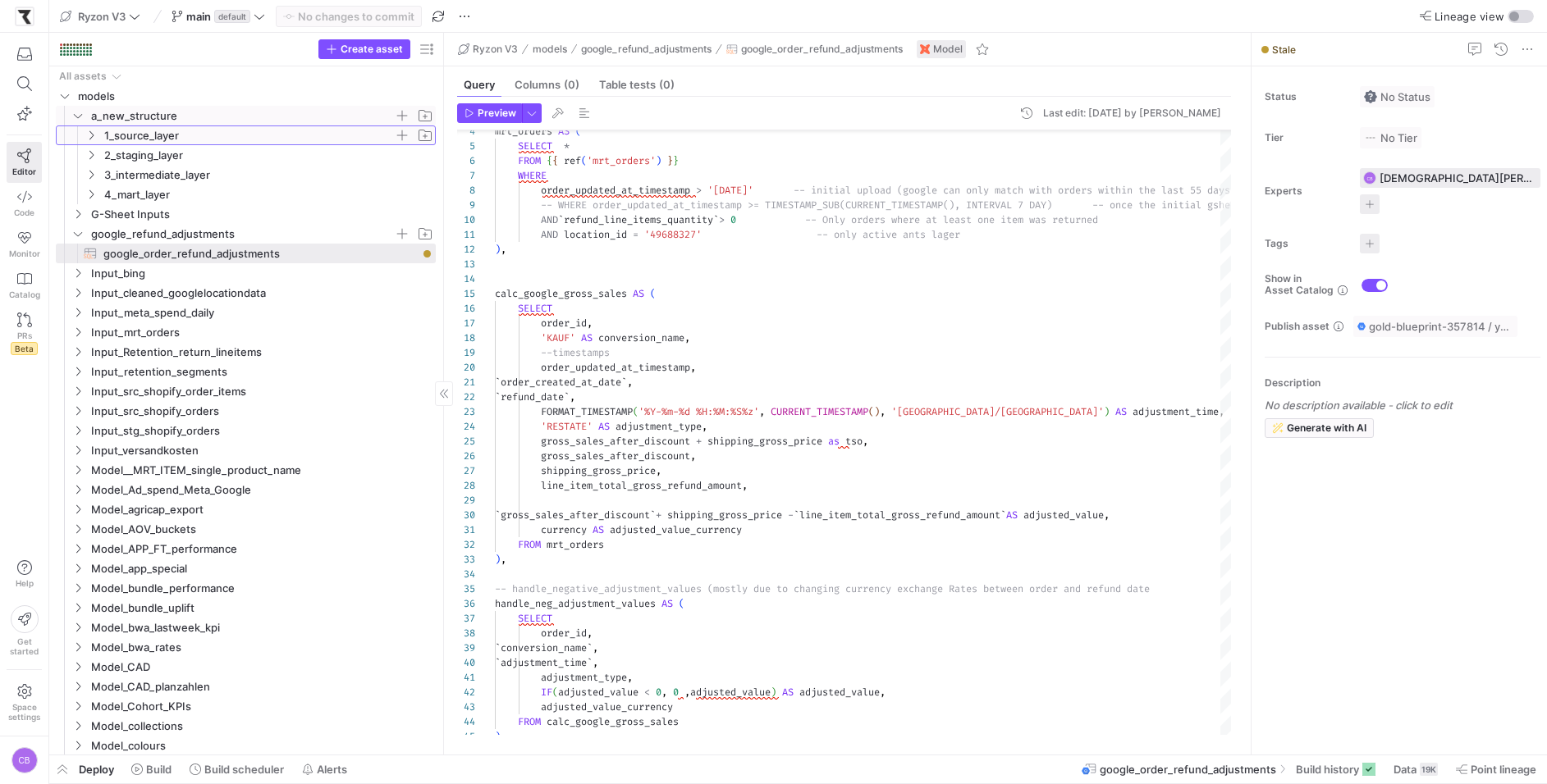
click at [91, 138] on icon "Press SPACE to select this row." at bounding box center [91, 136] width 12 height 10
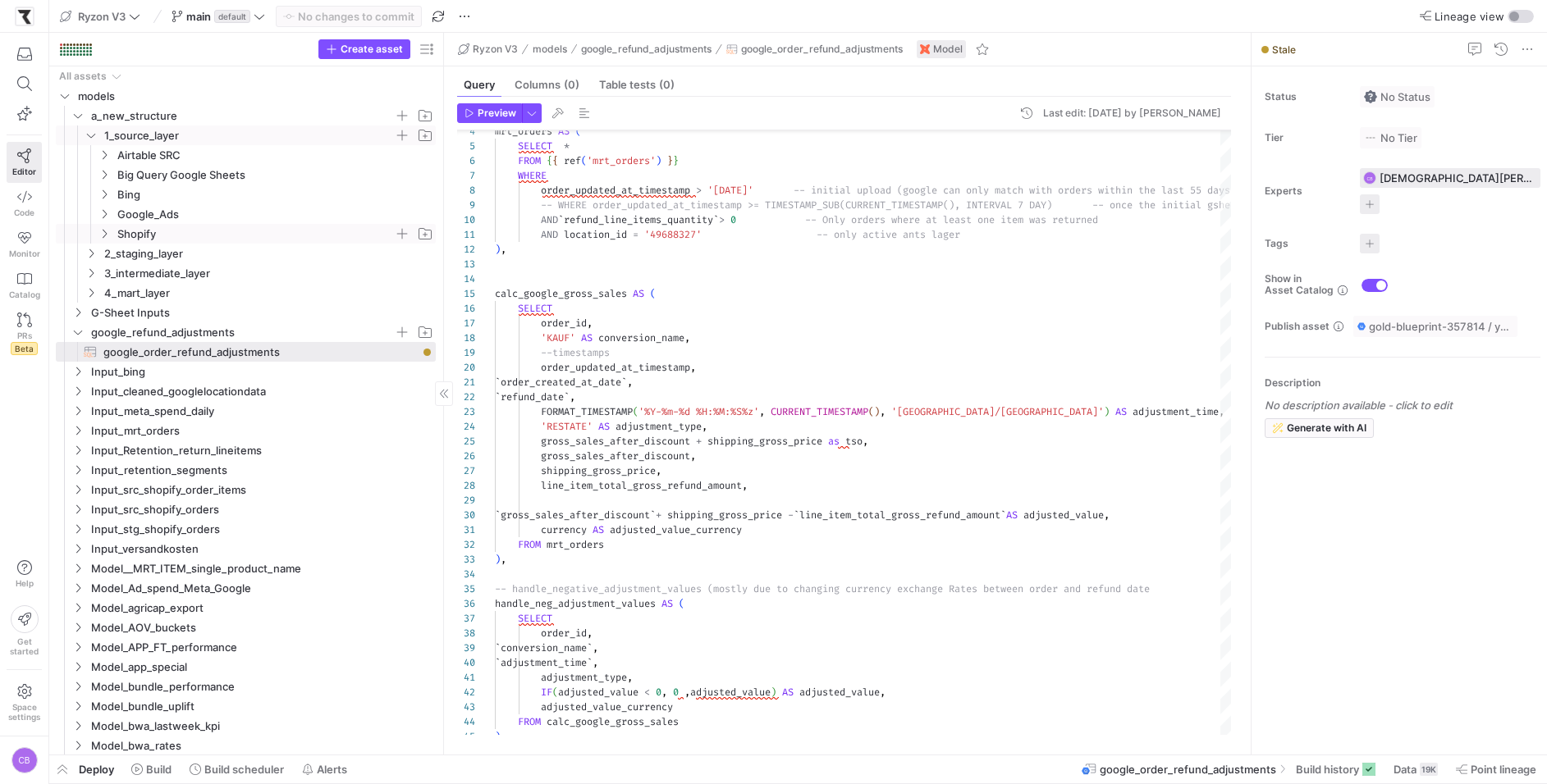
click at [100, 234] on icon "Press SPACE to select this row." at bounding box center [104, 234] width 12 height 10
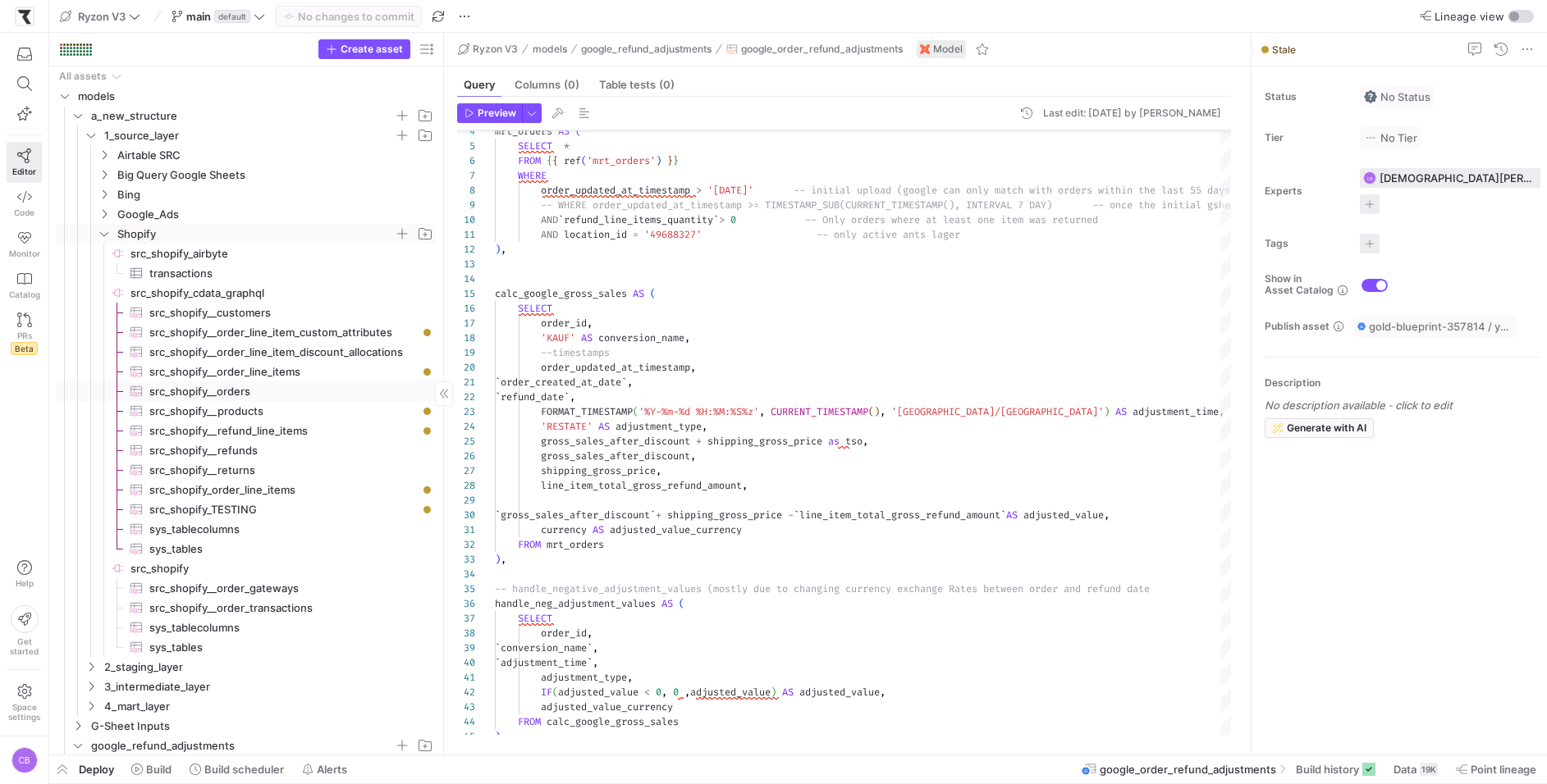
click at [286, 395] on span "src_shopify__orders​​​​​​​​​" at bounding box center [283, 392] width 268 height 19
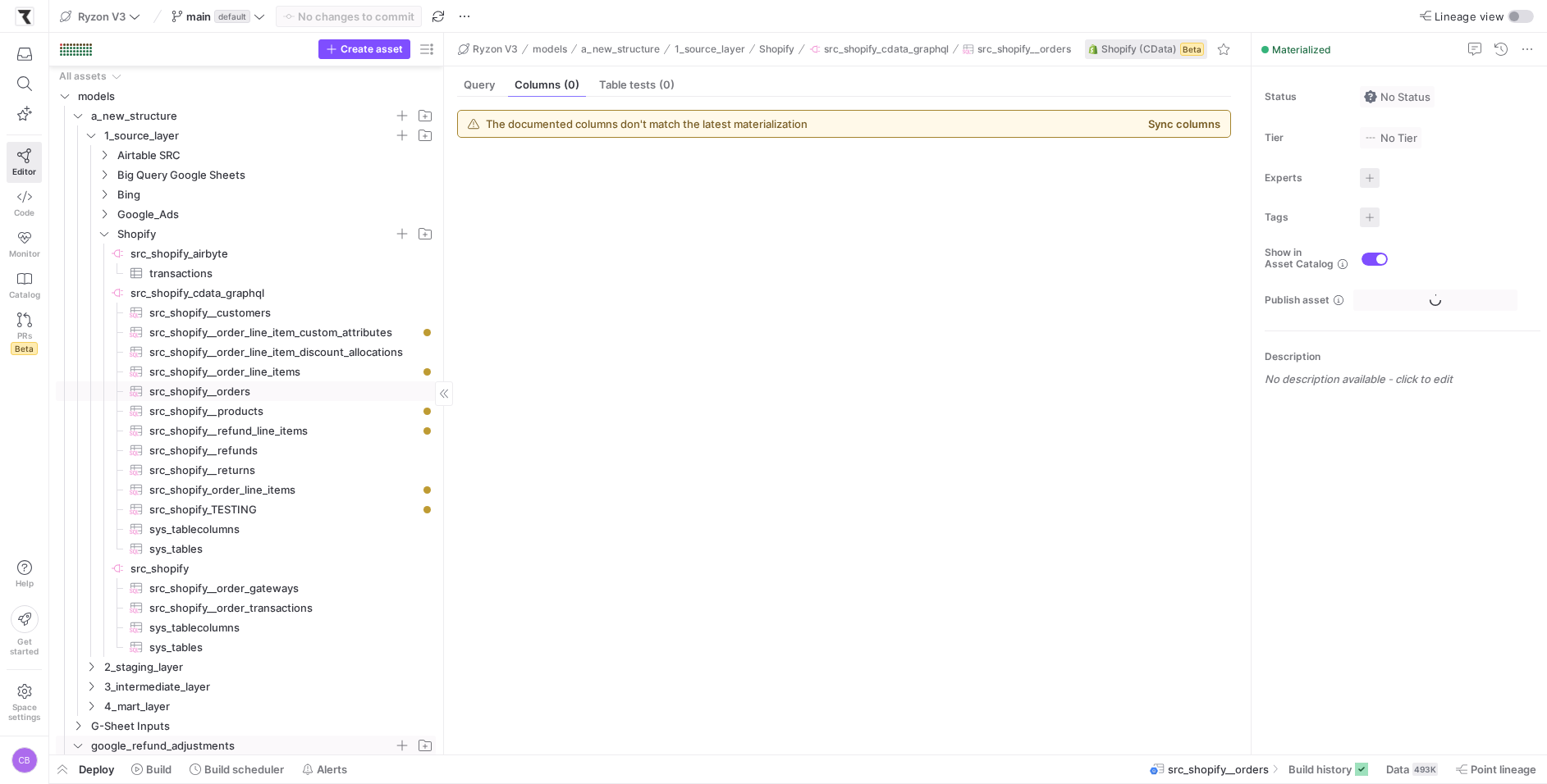
scroll to position [314, 0]
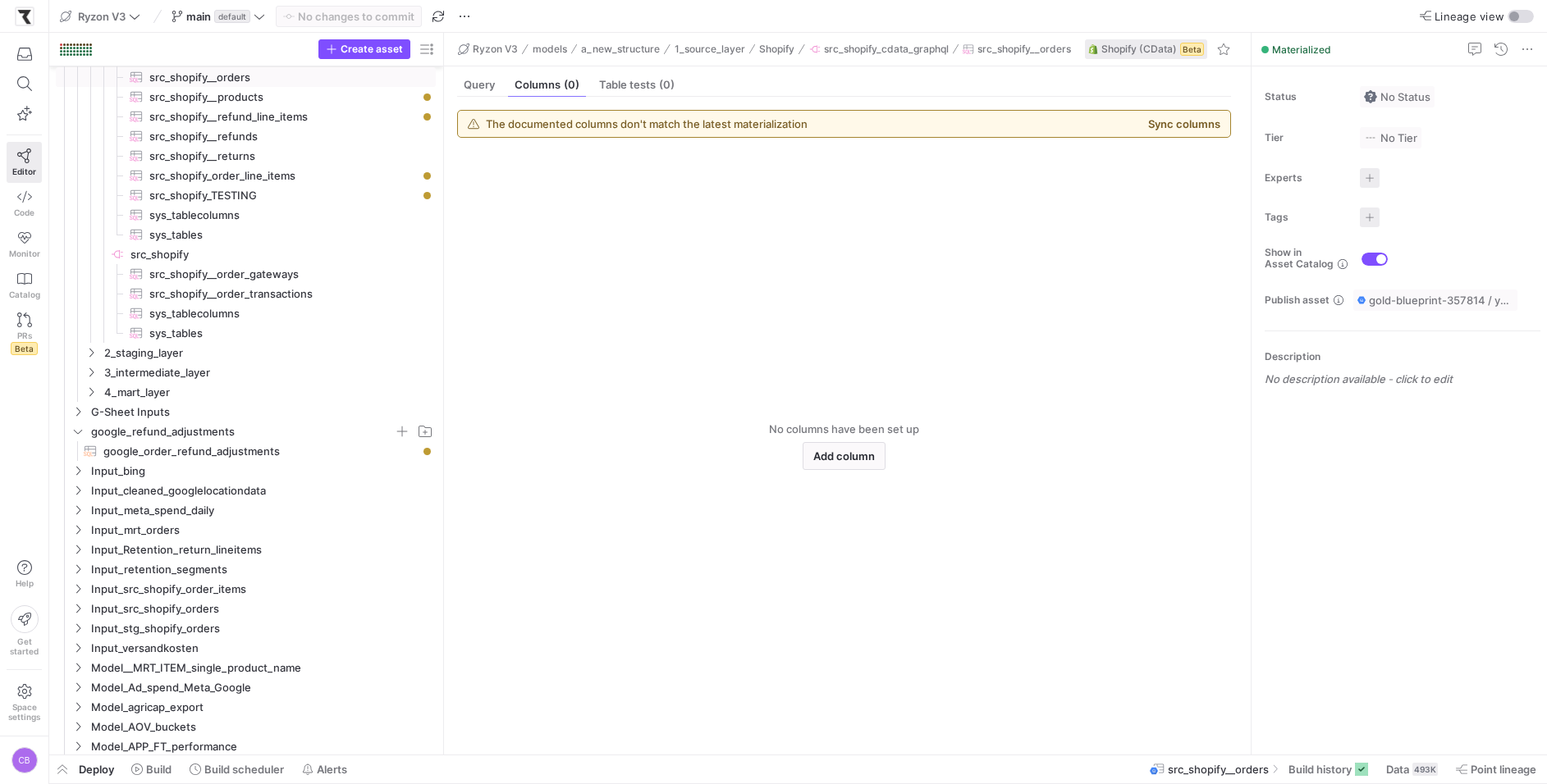
click at [449, 85] on mat-tab-header "Query Columns (0) Table tests (0)" at bounding box center [844, 85] width 800 height 24
click at [472, 91] on div "Query" at bounding box center [479, 85] width 44 height 24
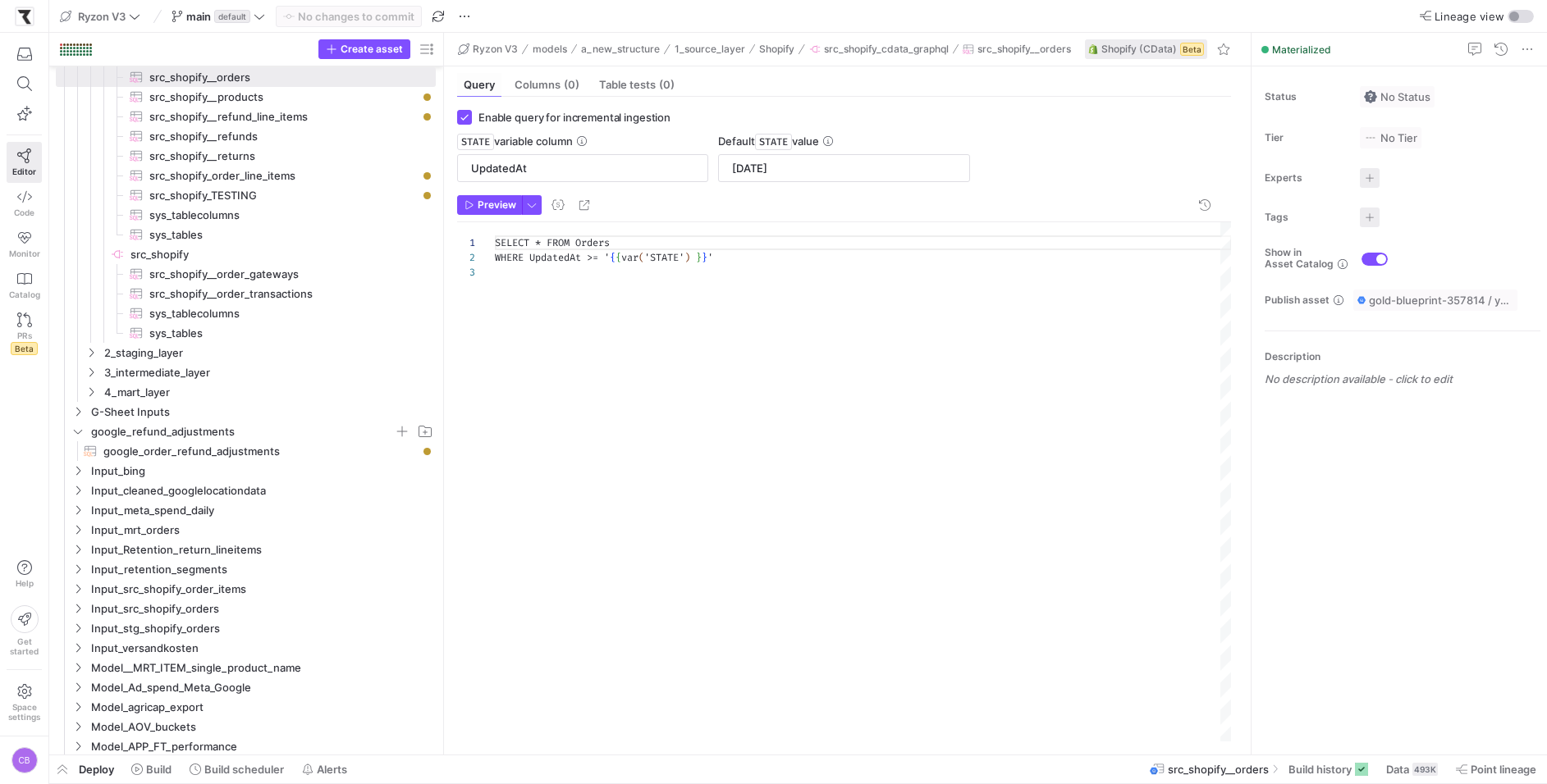
scroll to position [29, 0]
click at [1302, 765] on span "Build history" at bounding box center [1319, 769] width 63 height 13
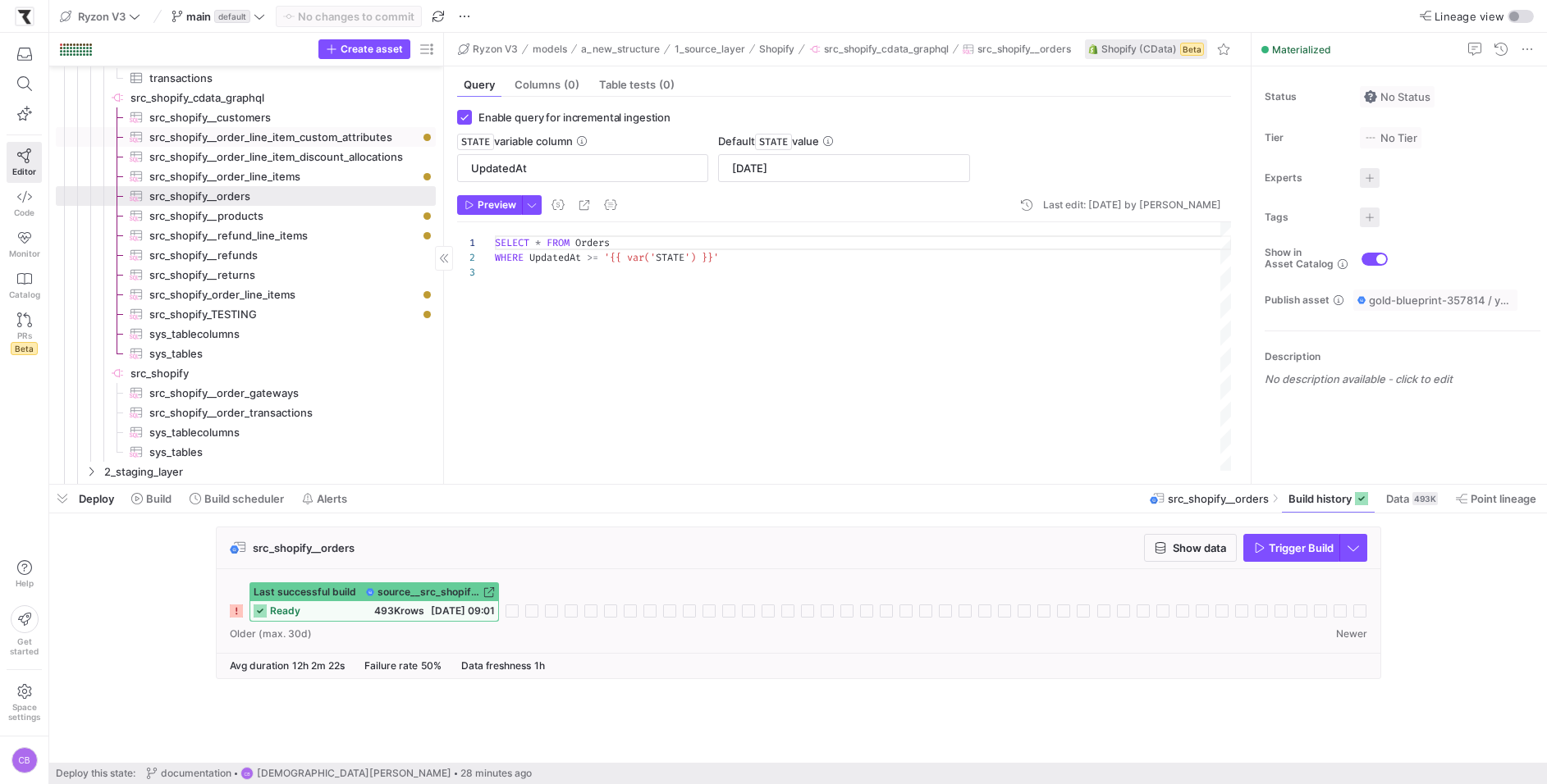
scroll to position [169, 0]
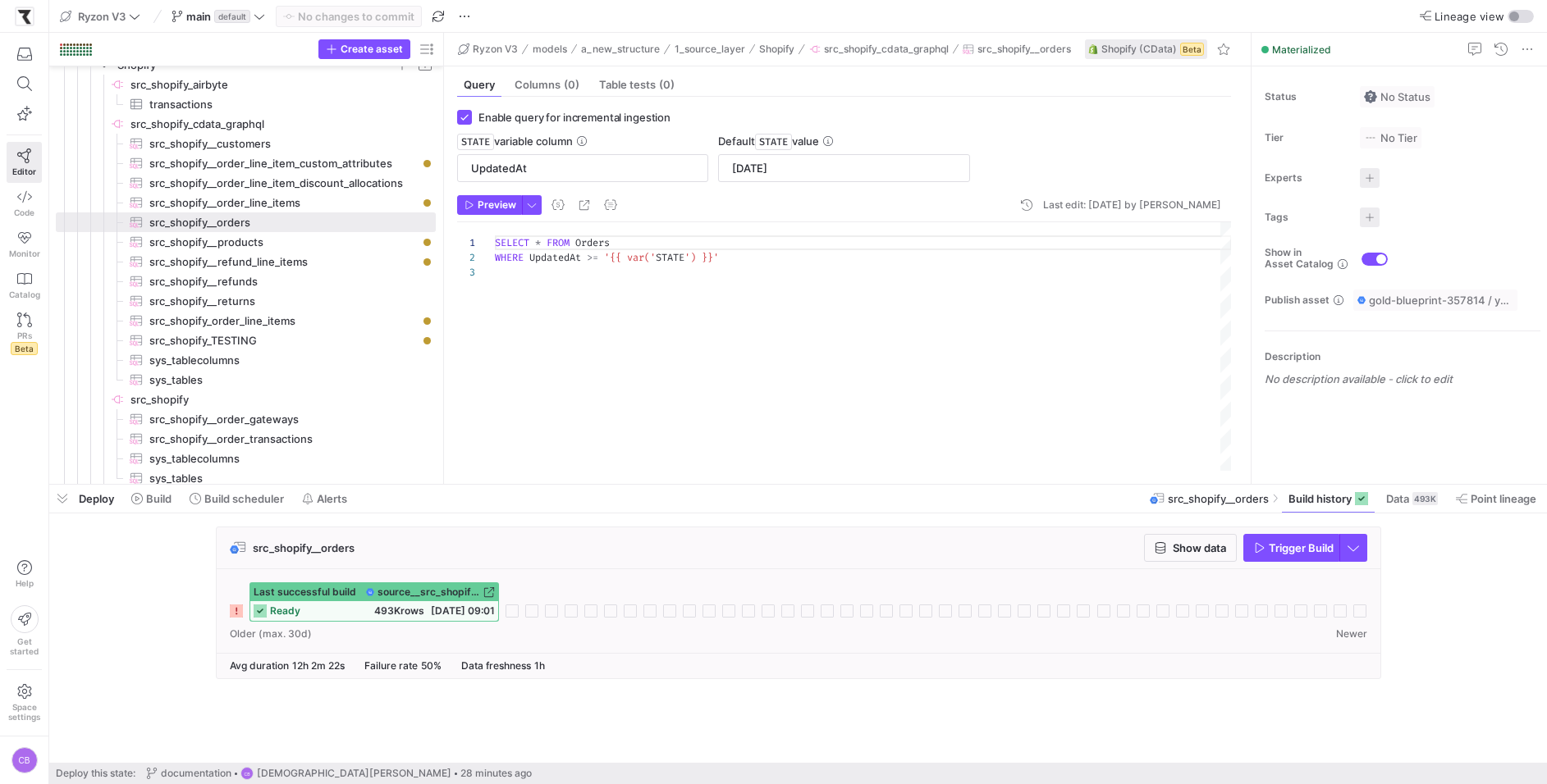
drag, startPoint x: 443, startPoint y: 180, endPoint x: 584, endPoint y: 183, distance: 141.0
click at [584, 183] on as-split "Create asset Drag here to set row groups Drag here to set column labels Group 1…" at bounding box center [798, 258] width 1498 height 451
drag, startPoint x: 443, startPoint y: 158, endPoint x: 494, endPoint y: 160, distance: 51.0
click at [494, 160] on as-split "Create asset Drag here to set row groups Drag here to set column labels Group 1…" at bounding box center [798, 258] width 1498 height 451
click at [310, 205] on span "src_shopify__order_line_items​​​​​​​​​" at bounding box center [283, 203] width 268 height 19
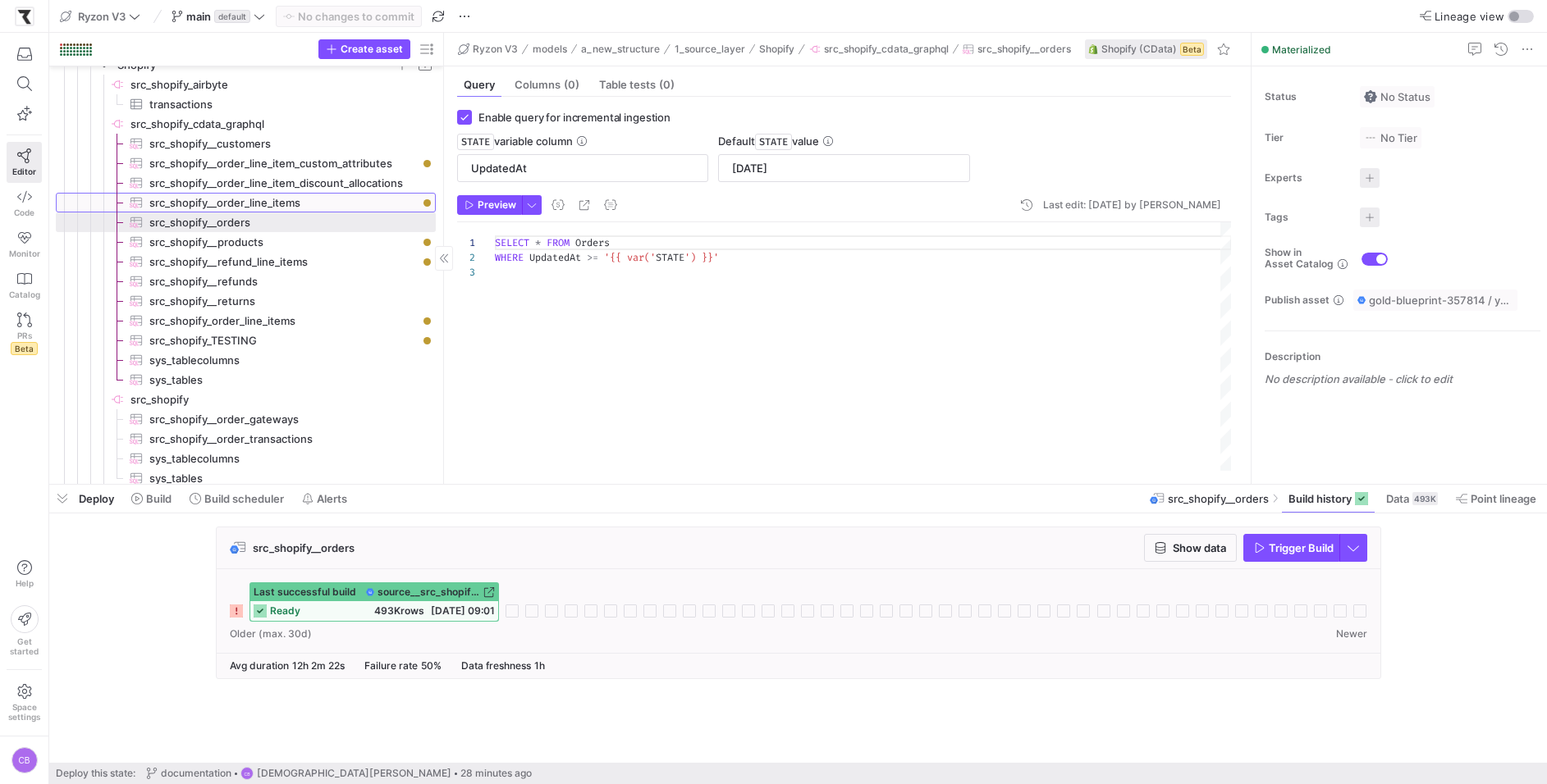
type input "OrderUpdatedAt"
type input "[DATE]"
type textarea "SELECT * FROM OrderLineItems WHERE OrderUpdatedAt >= '{{ var('STATE') }}'"
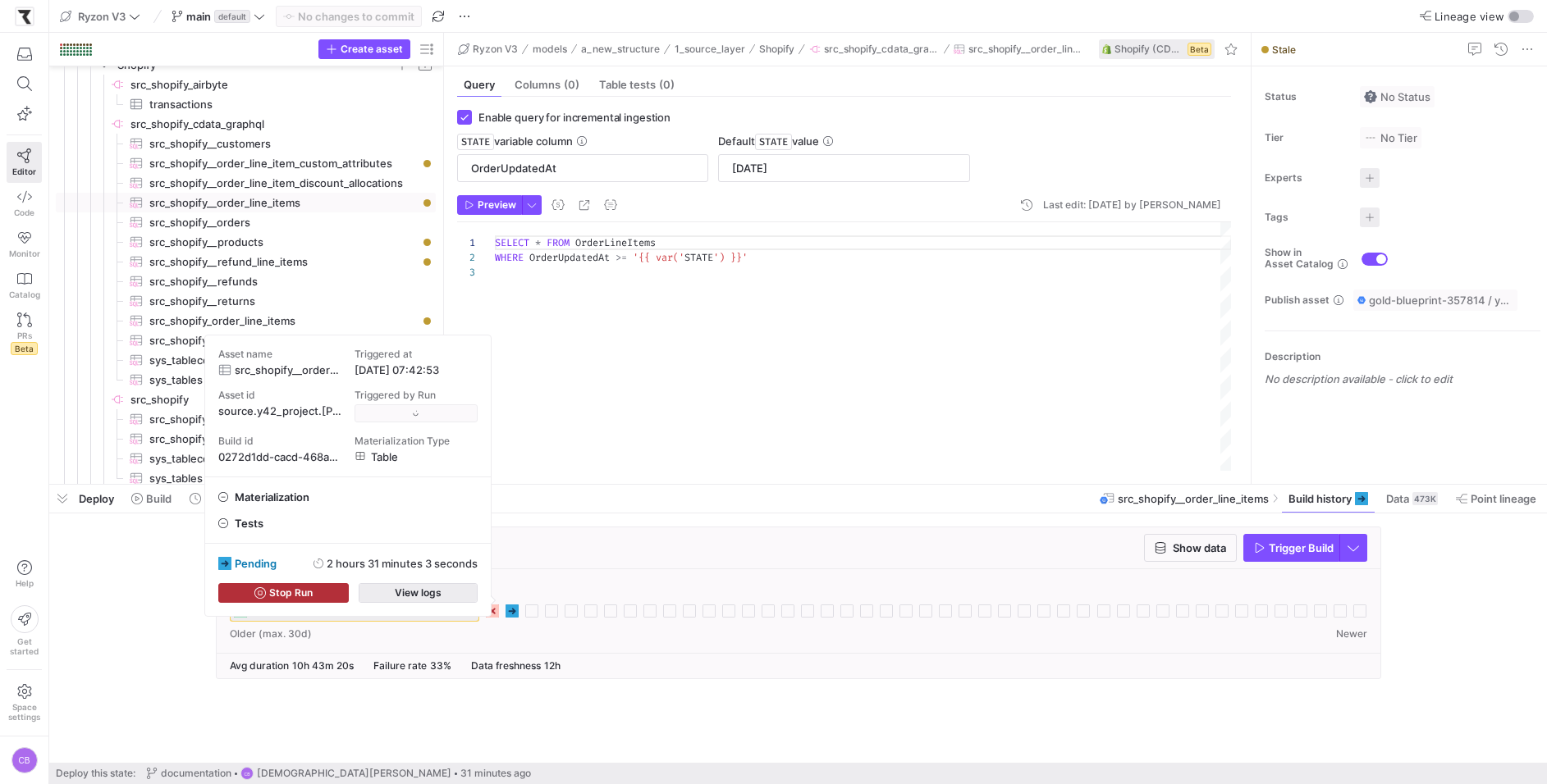
click at [373, 589] on span "button" at bounding box center [418, 593] width 117 height 18
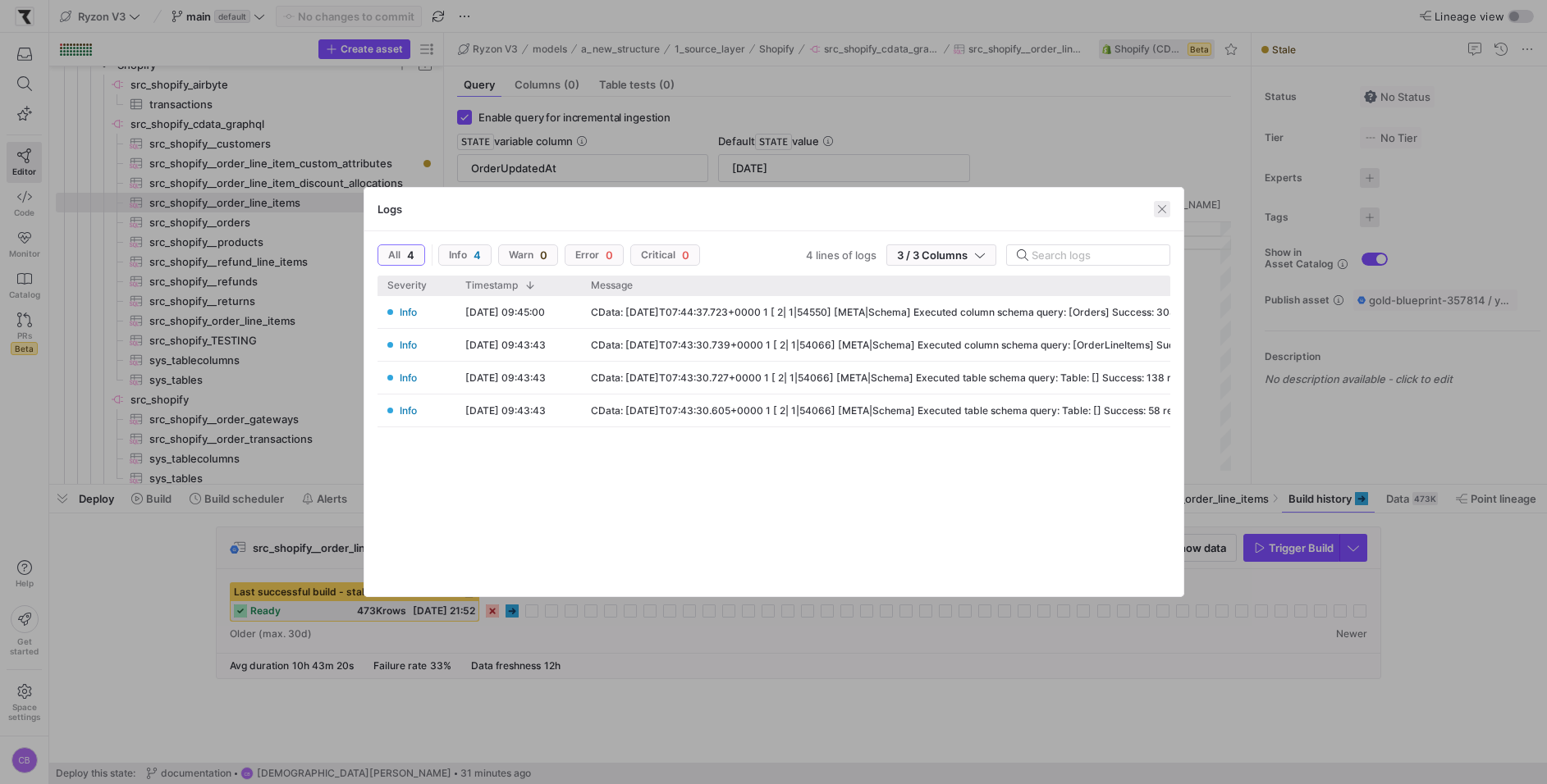
click at [1163, 208] on span "button" at bounding box center [1161, 209] width 16 height 16
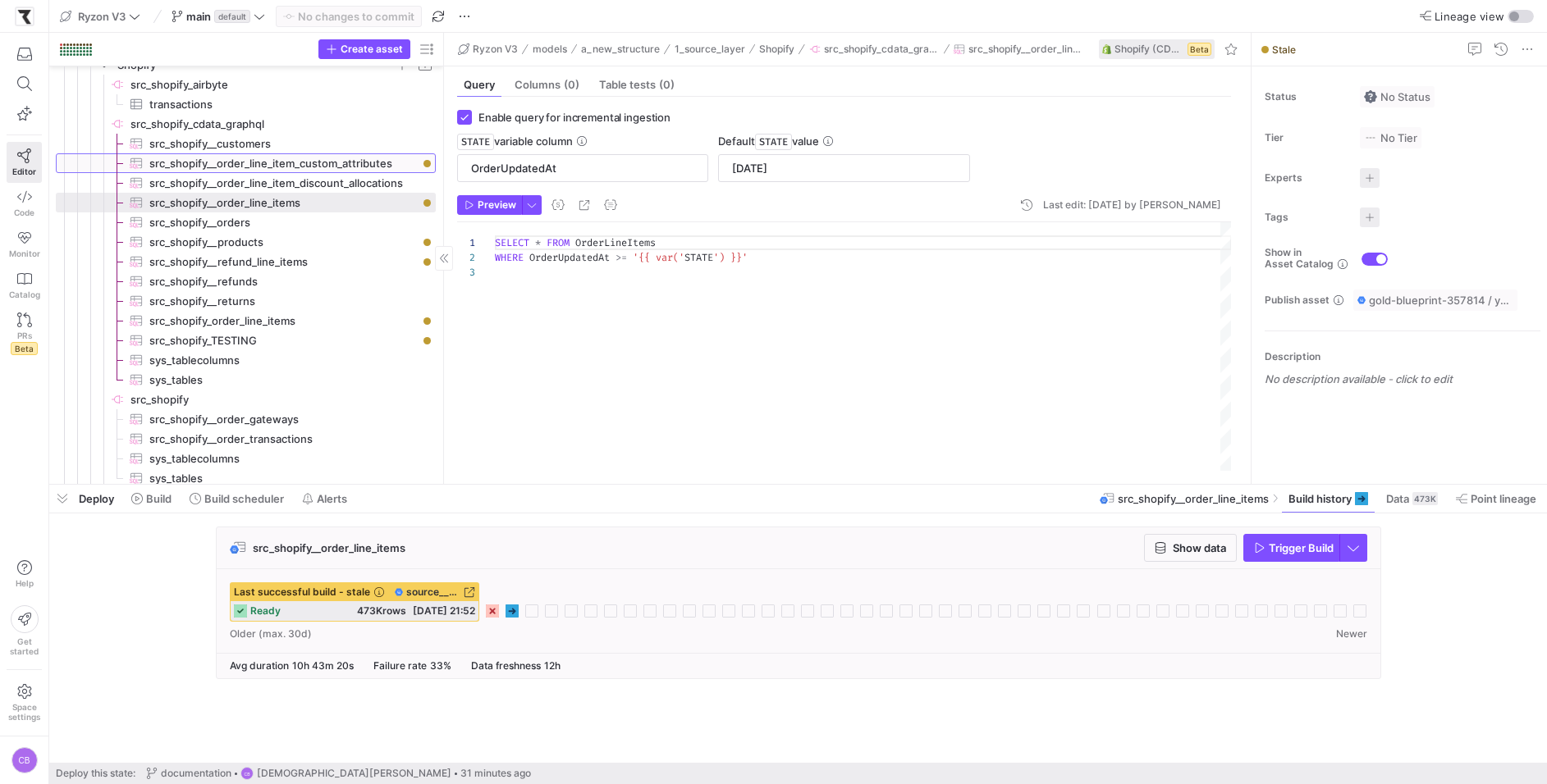
click at [352, 160] on span "src_shopify__order_line_item_custom_attributes​​​​​​​​​" at bounding box center [283, 164] width 268 height 19
checkbox input "false"
type textarea "SELECT * FROM OrderLineItemCustomAttributes LIMIT 10000"
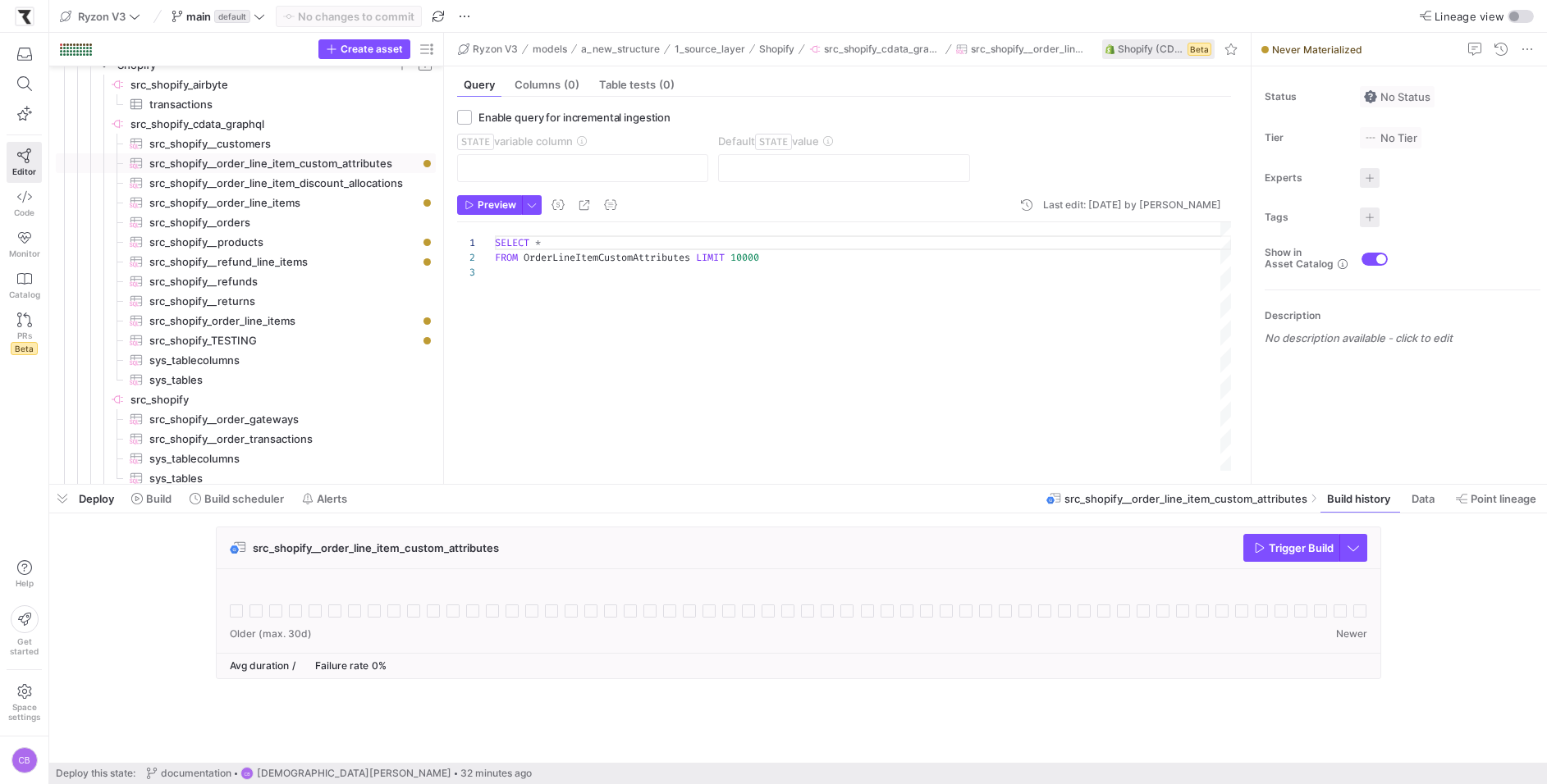
click at [807, 206] on header "Preview Last edit: [DATE] by [PERSON_NAME]" at bounding box center [844, 209] width 774 height 27
